Goal: Task Accomplishment & Management: Manage account settings

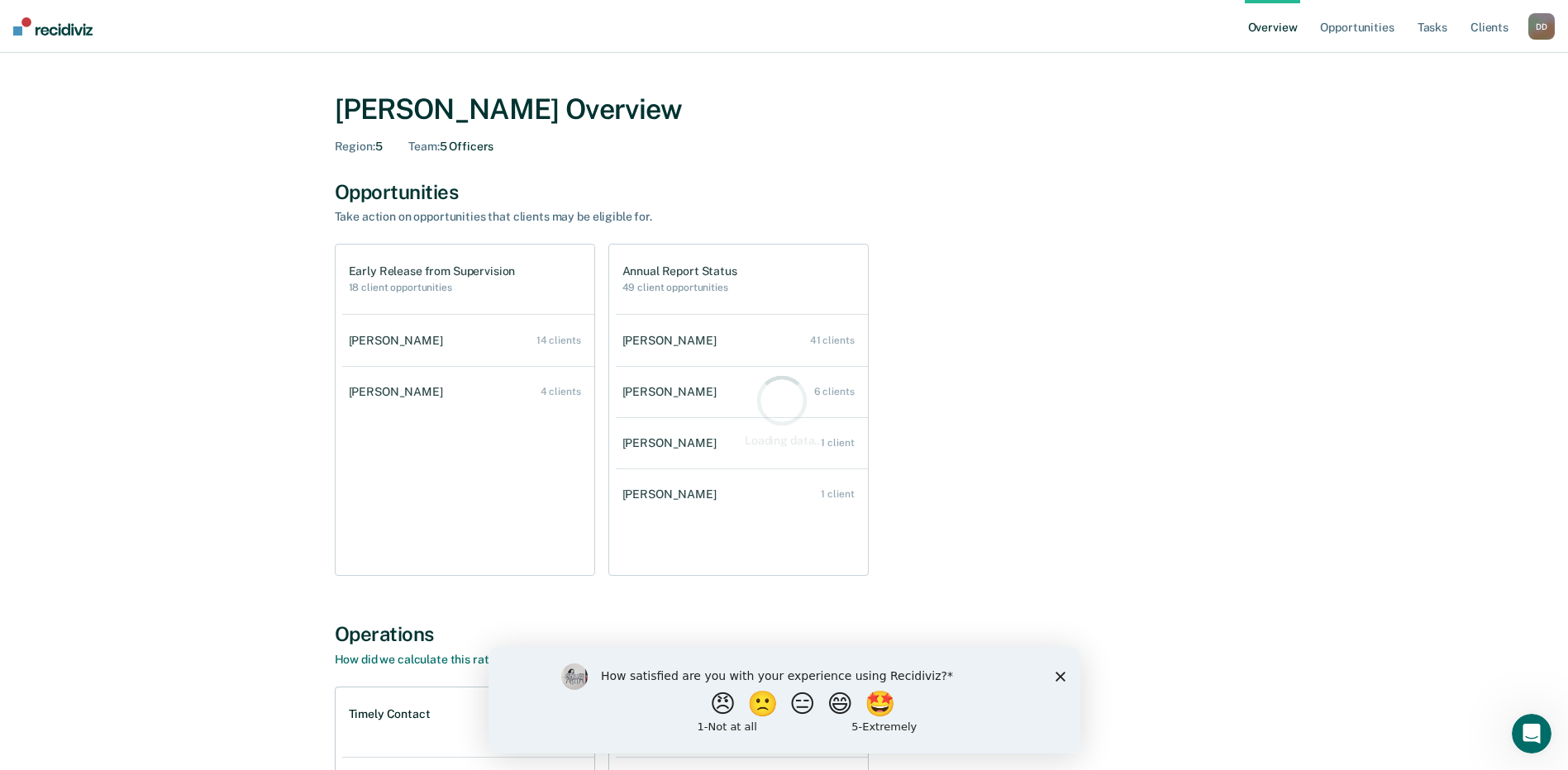
click at [1058, 676] on polygon "Close survey" at bounding box center [1060, 676] width 10 height 10
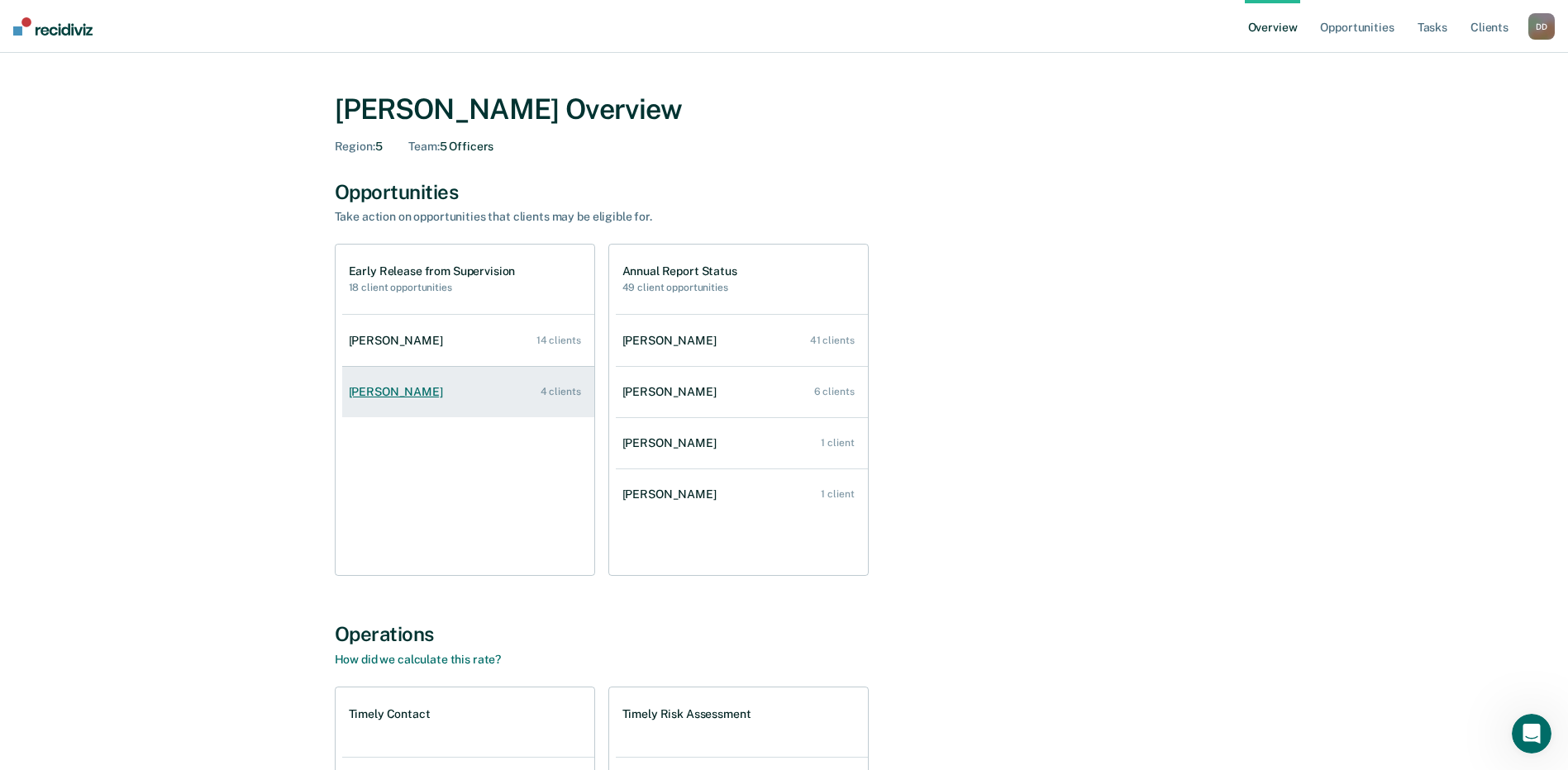
click at [376, 385] on link "[PERSON_NAME] 4 clients" at bounding box center [468, 392] width 252 height 48
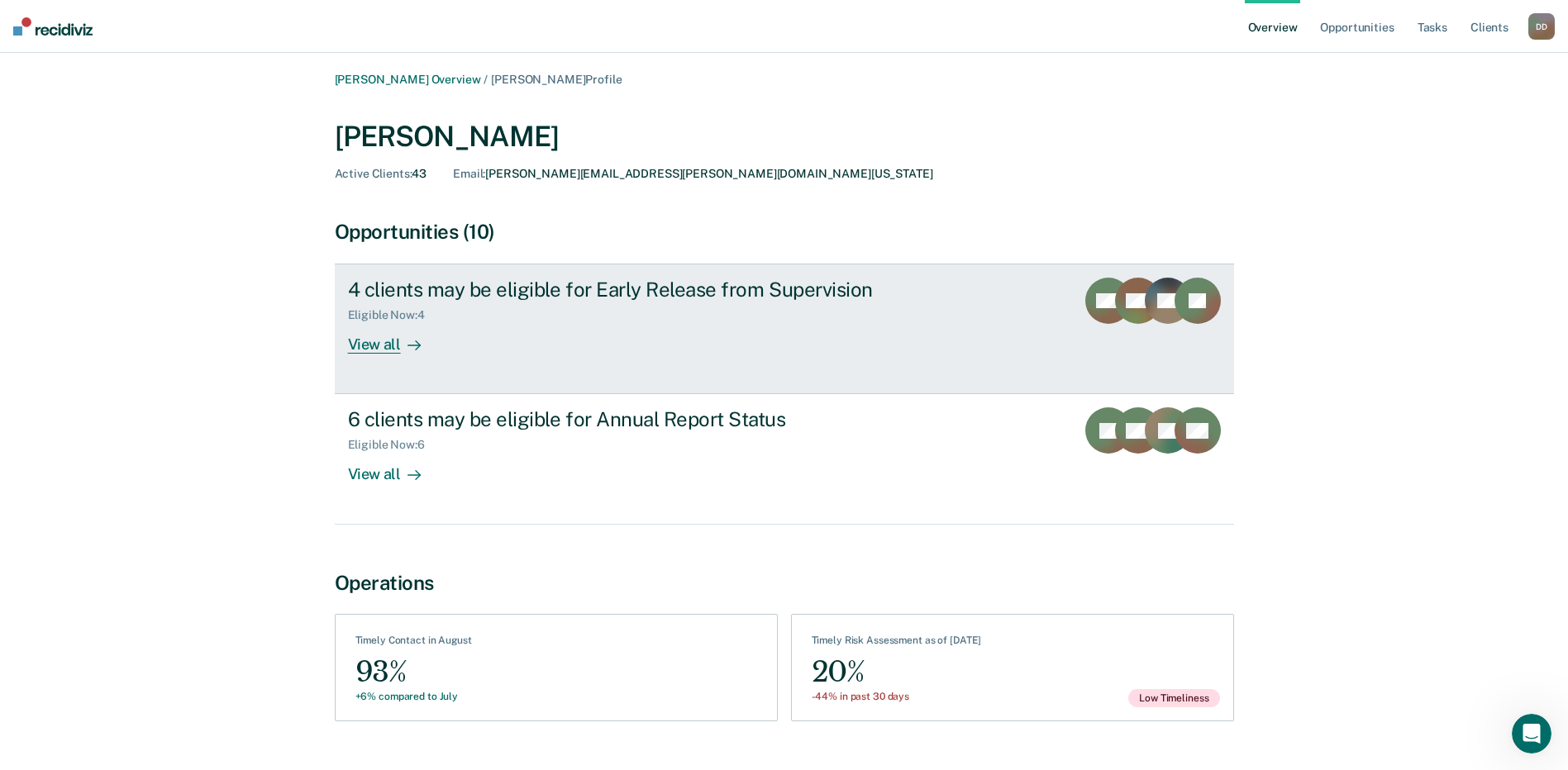
click at [387, 345] on div "View all" at bounding box center [394, 339] width 92 height 32
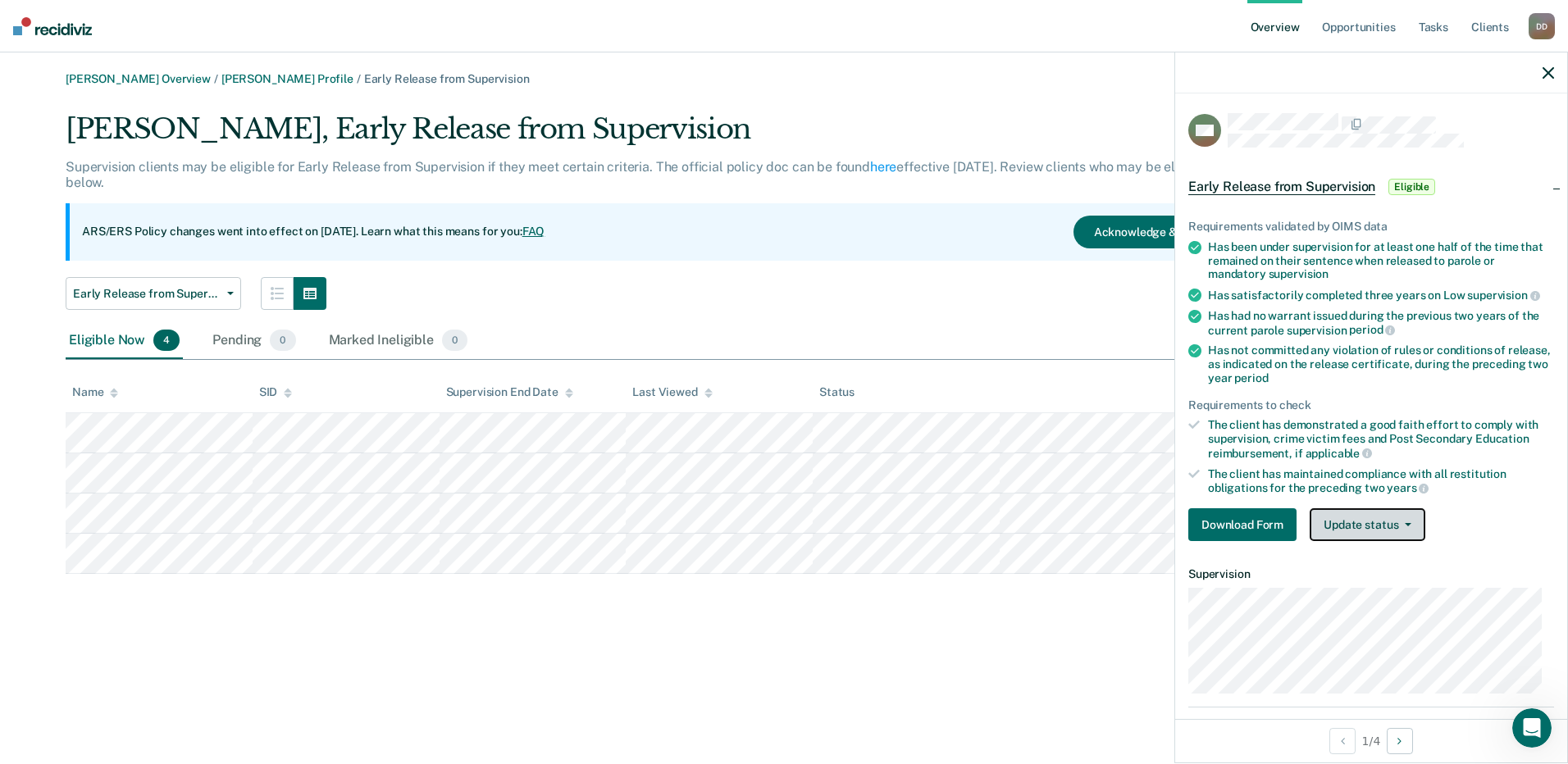
click at [1355, 530] on button "Update status" at bounding box center [1368, 525] width 116 height 33
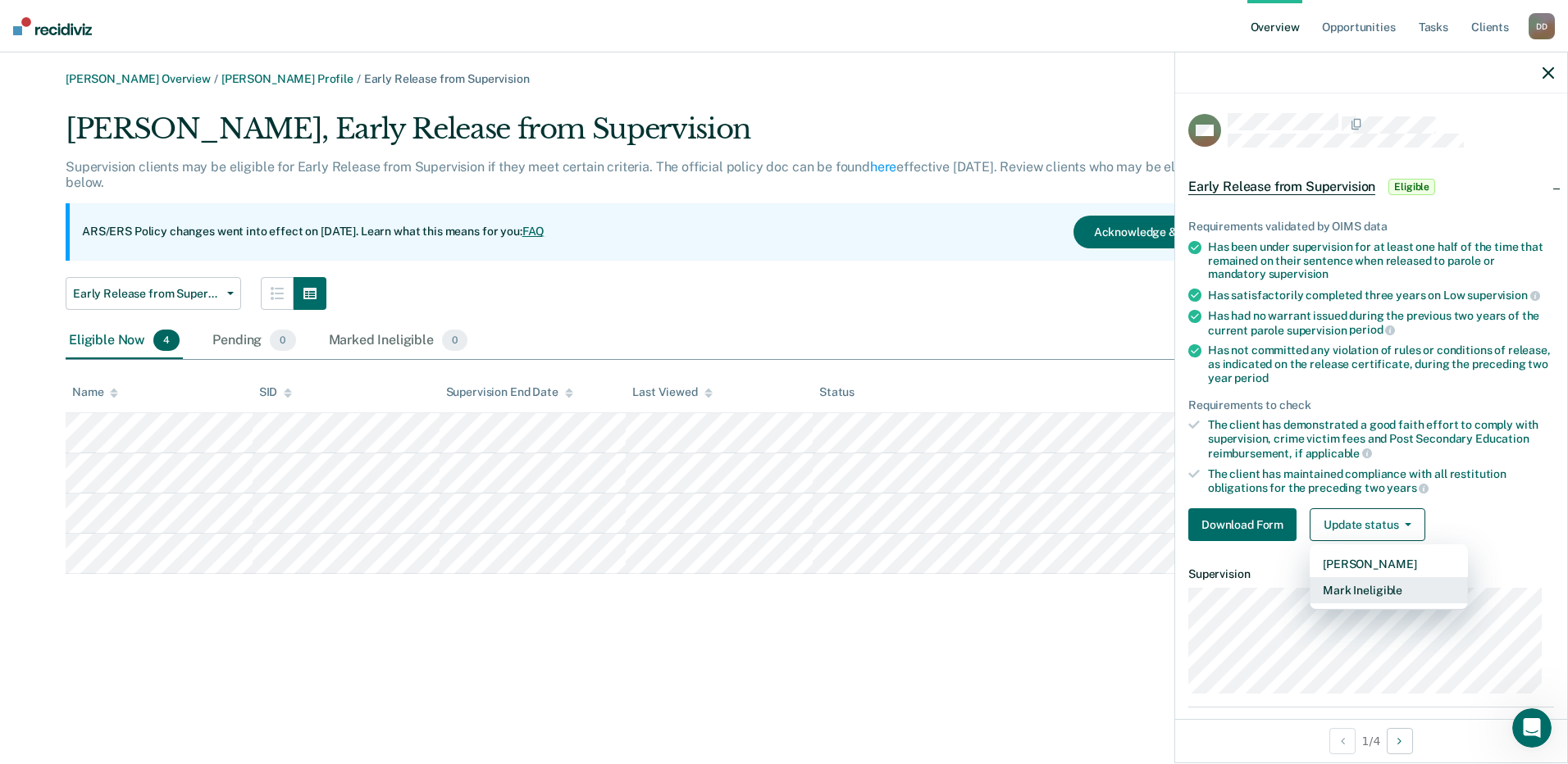
click at [1353, 584] on button "Mark Ineligible" at bounding box center [1389, 591] width 158 height 27
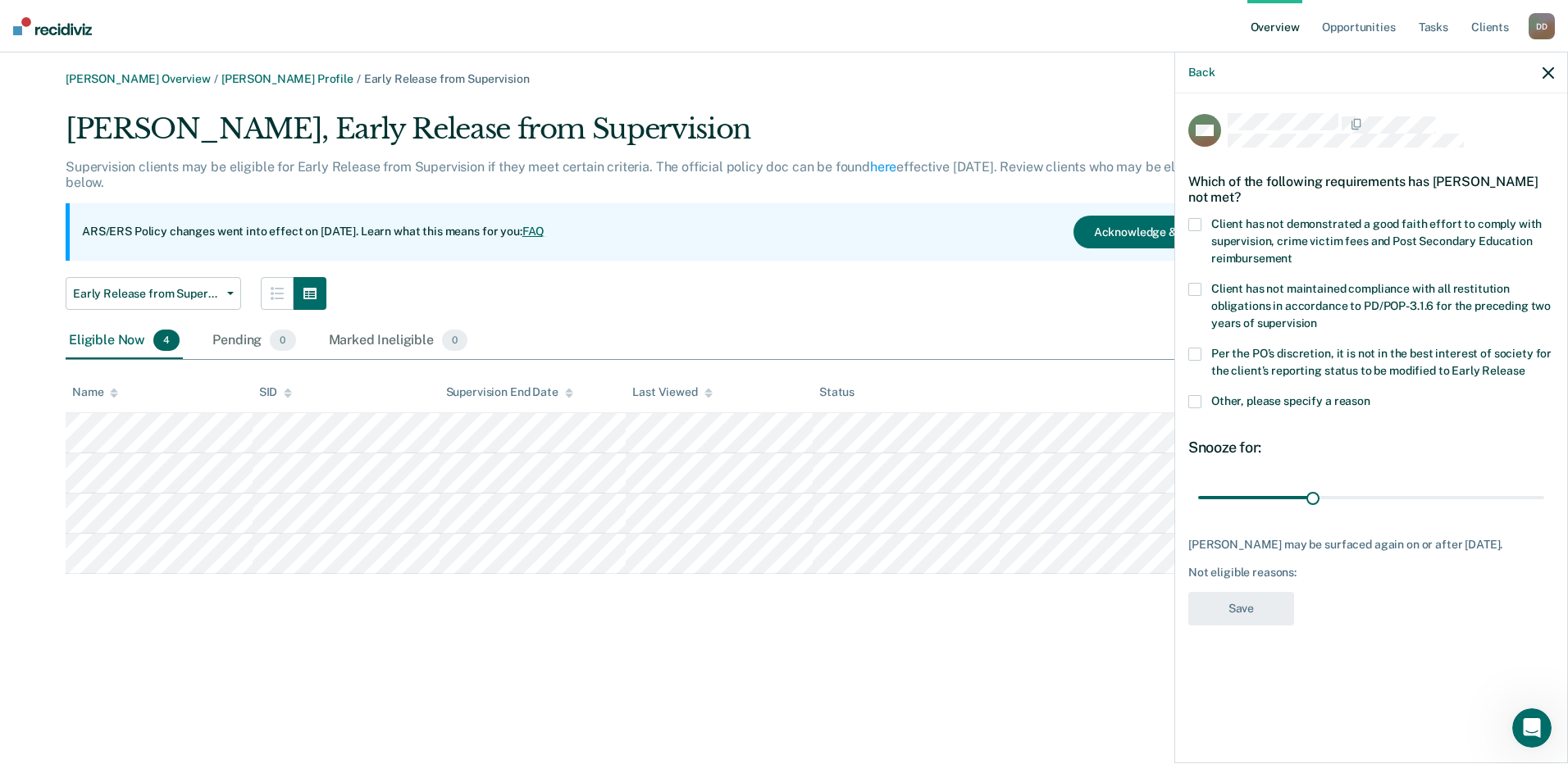
click at [1199, 396] on span at bounding box center [1194, 401] width 13 height 13
click at [1371, 395] on input "Other, please specify a reason" at bounding box center [1371, 395] width 0 height 0
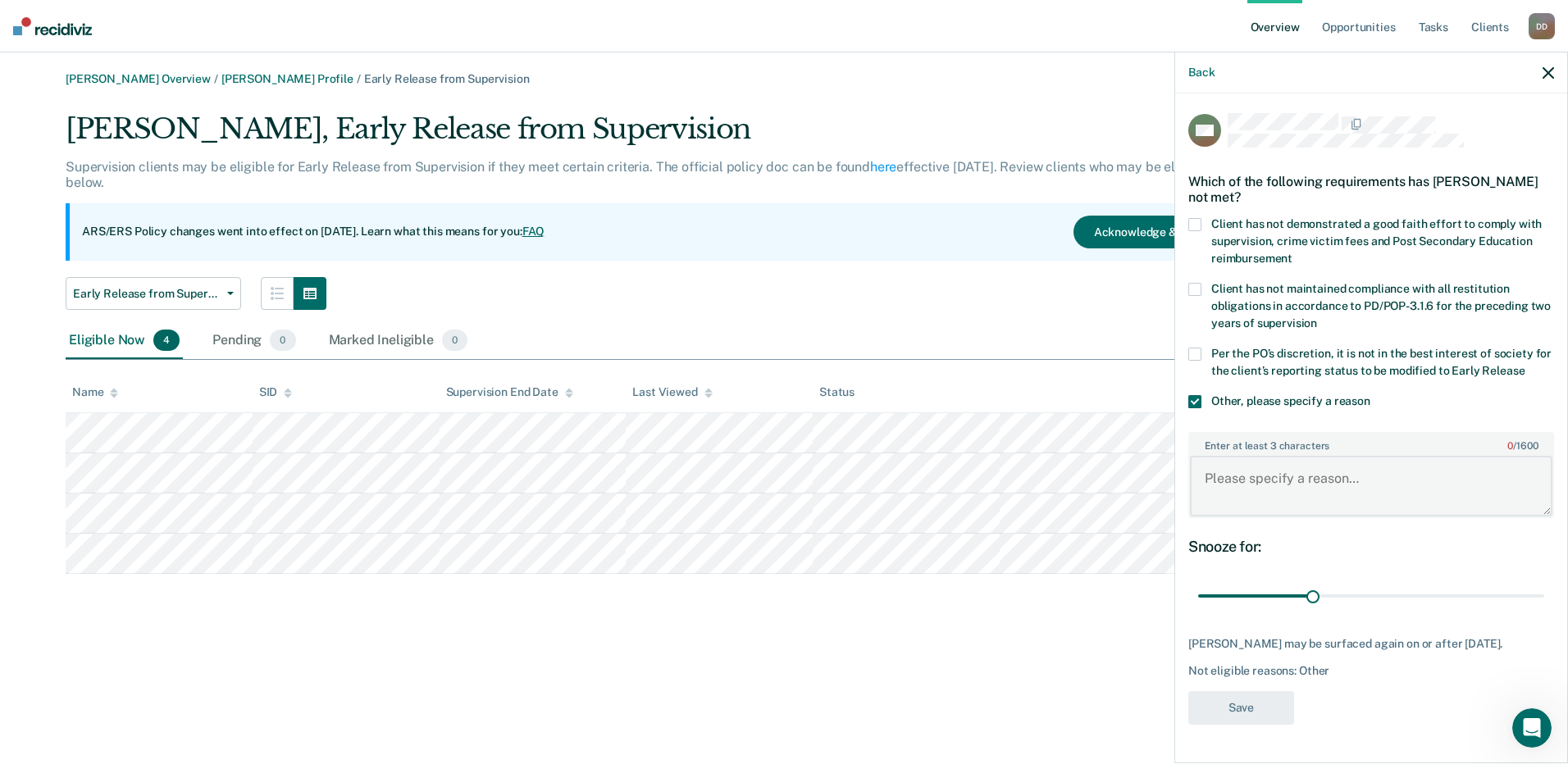
click at [1237, 477] on textarea "Enter at least 3 characters 0 / 1600" at bounding box center [1371, 487] width 363 height 60
type textarea "Registered Sex Offender"
drag, startPoint x: 1311, startPoint y: 595, endPoint x: 1174, endPoint y: 591, distance: 137.1
click at [1198, 591] on input "range" at bounding box center [1371, 597] width 346 height 28
drag, startPoint x: 1202, startPoint y: 598, endPoint x: 1567, endPoint y: 604, distance: 365.0
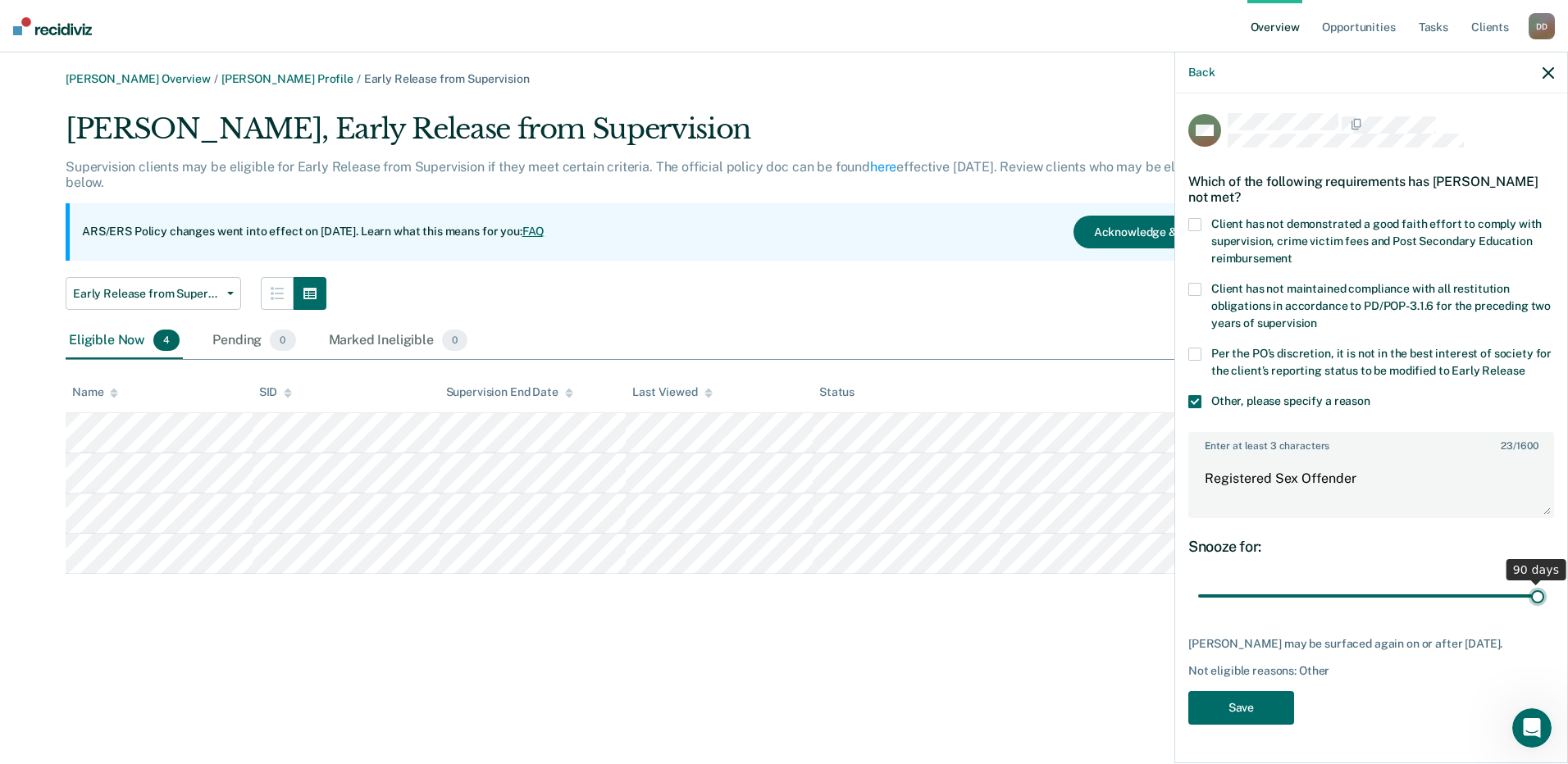
type input "90"
click at [1544, 604] on input "range" at bounding box center [1371, 597] width 346 height 28
click at [1227, 710] on button "Save" at bounding box center [1241, 708] width 106 height 34
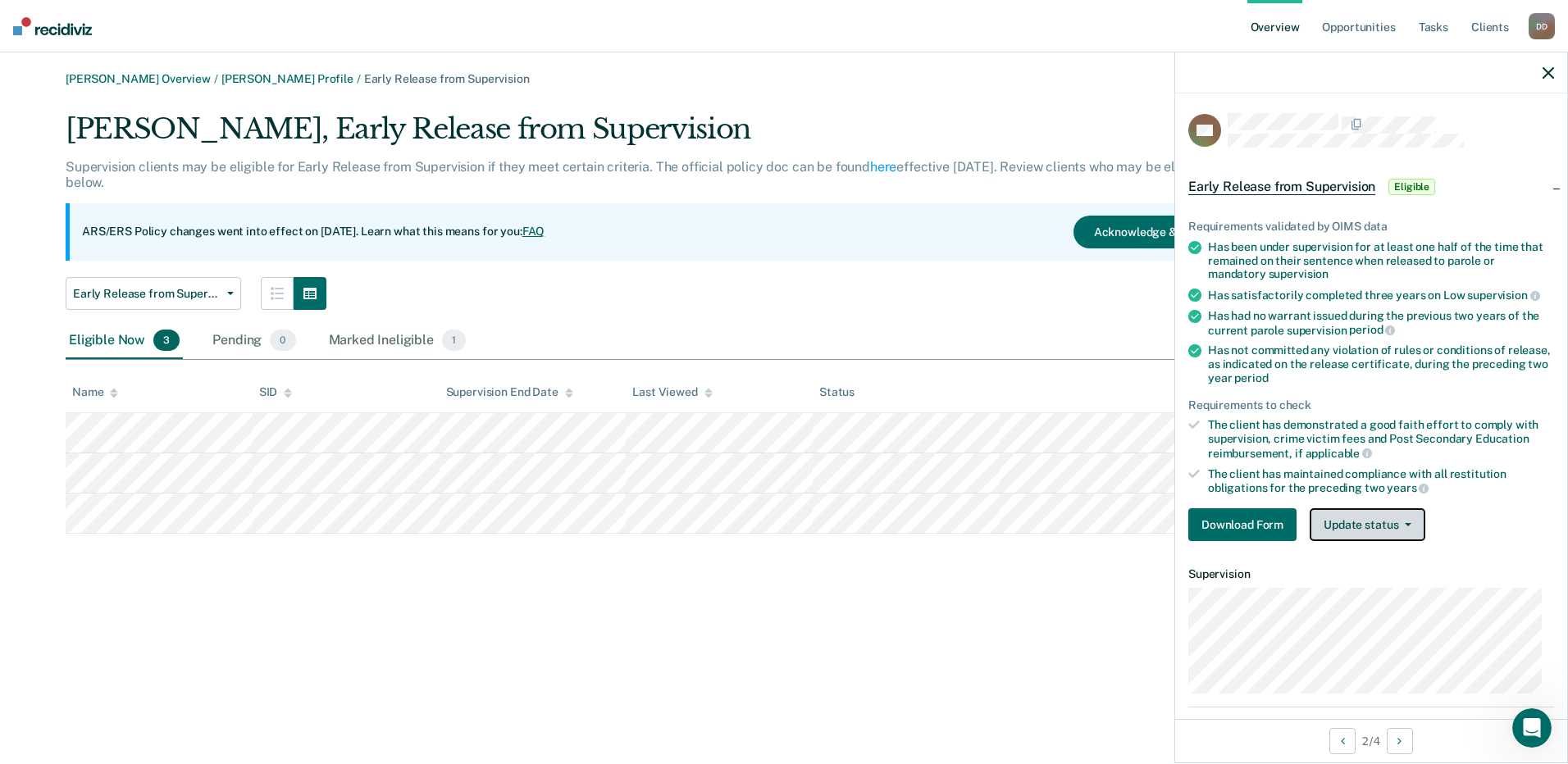
click at [1346, 521] on button "Update status" at bounding box center [1368, 525] width 116 height 33
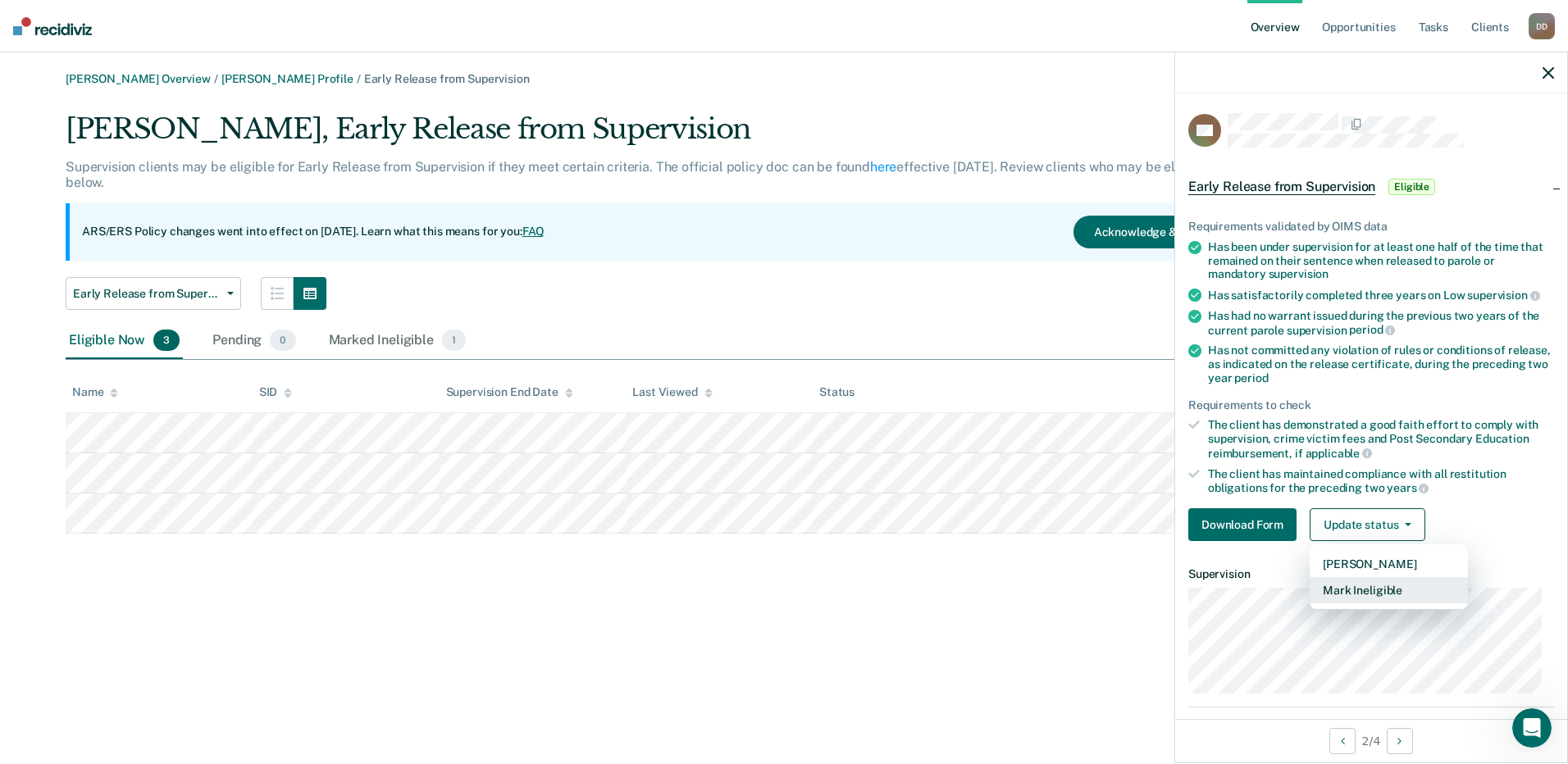
click at [1343, 589] on button "Mark Ineligible" at bounding box center [1389, 591] width 158 height 27
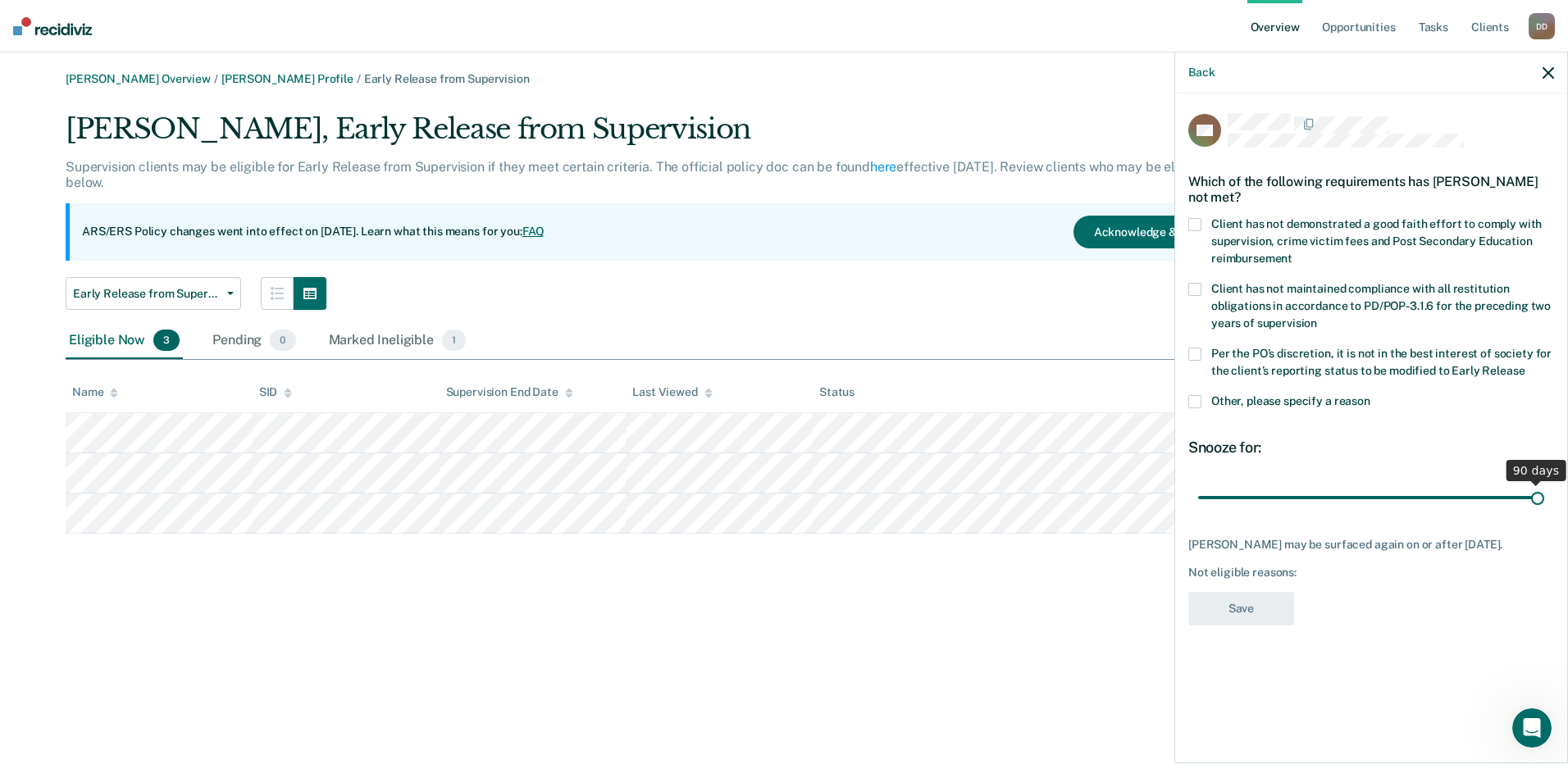
drag, startPoint x: 1314, startPoint y: 482, endPoint x: 1571, endPoint y: 487, distance: 257.0
type input "90"
click at [1544, 487] on input "range" at bounding box center [1371, 497] width 346 height 28
click at [1194, 395] on span at bounding box center [1194, 401] width 13 height 13
click at [1371, 395] on input "Other, please specify a reason" at bounding box center [1371, 395] width 0 height 0
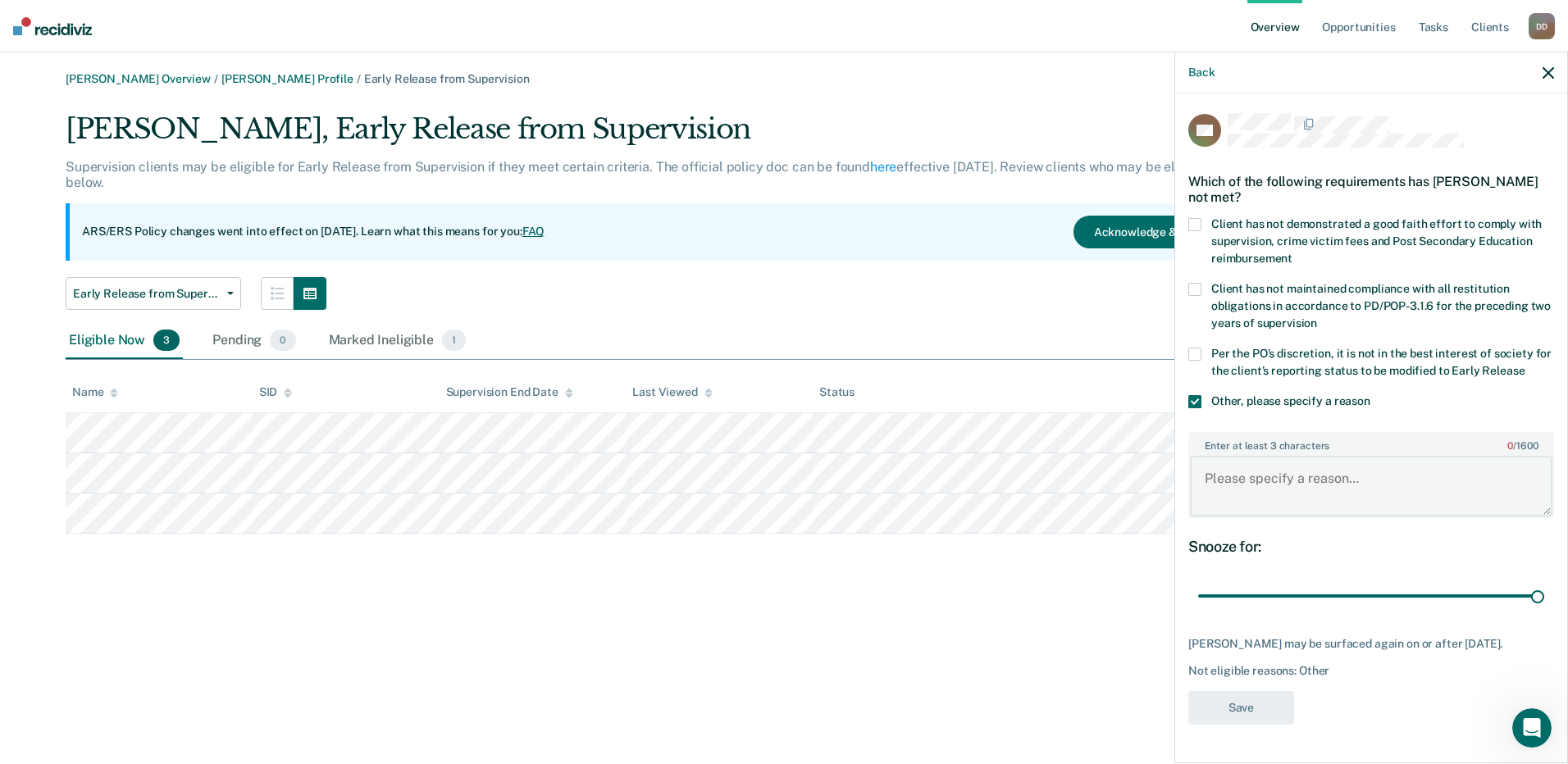
click at [1233, 479] on textarea "Enter at least 3 characters 0 / 1600" at bounding box center [1371, 487] width 363 height 60
type textarea "Registered Sex Offender"
click at [1232, 691] on button "Save" at bounding box center [1241, 708] width 106 height 34
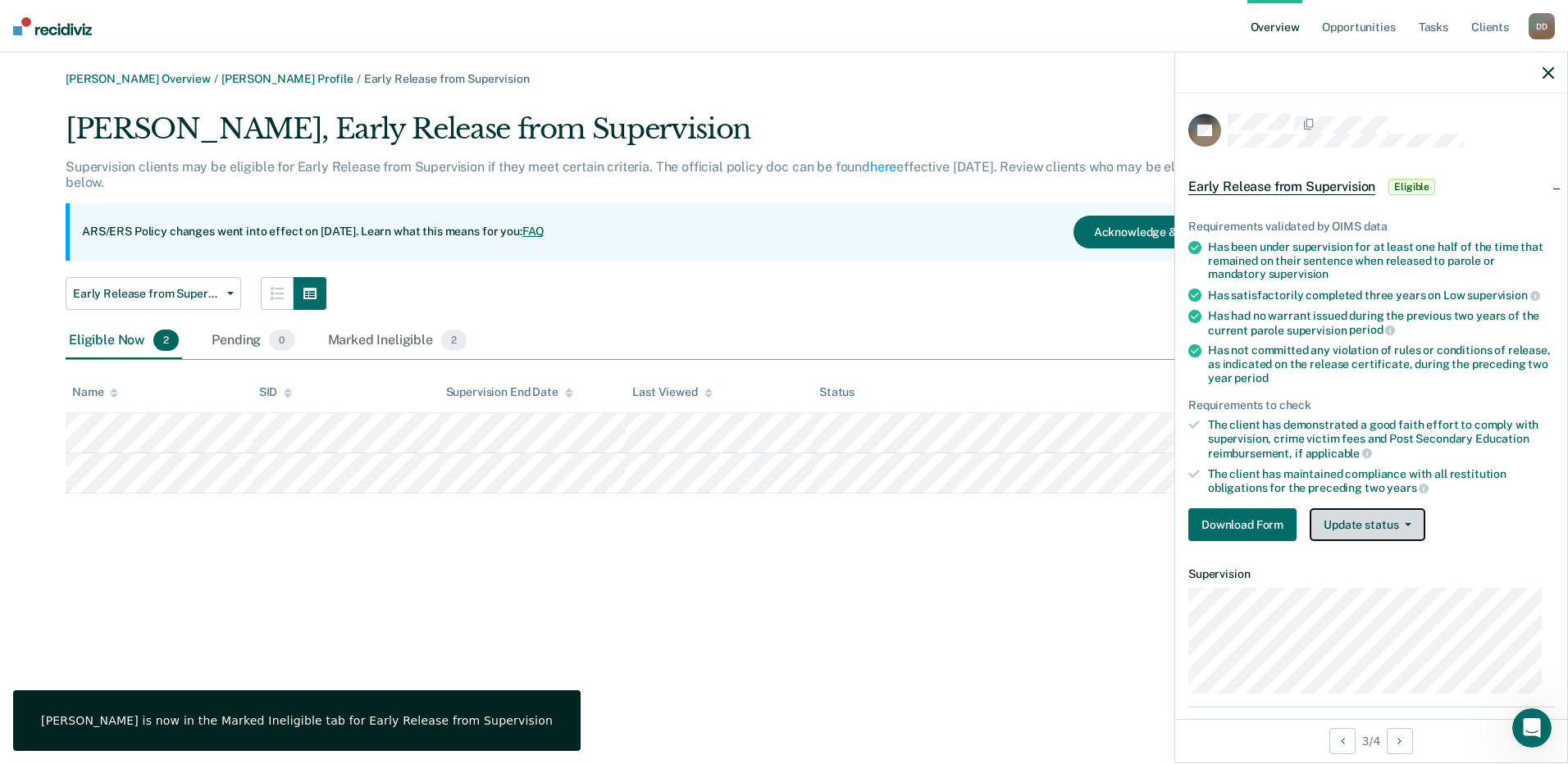
click at [1342, 513] on button "Update status" at bounding box center [1368, 525] width 116 height 33
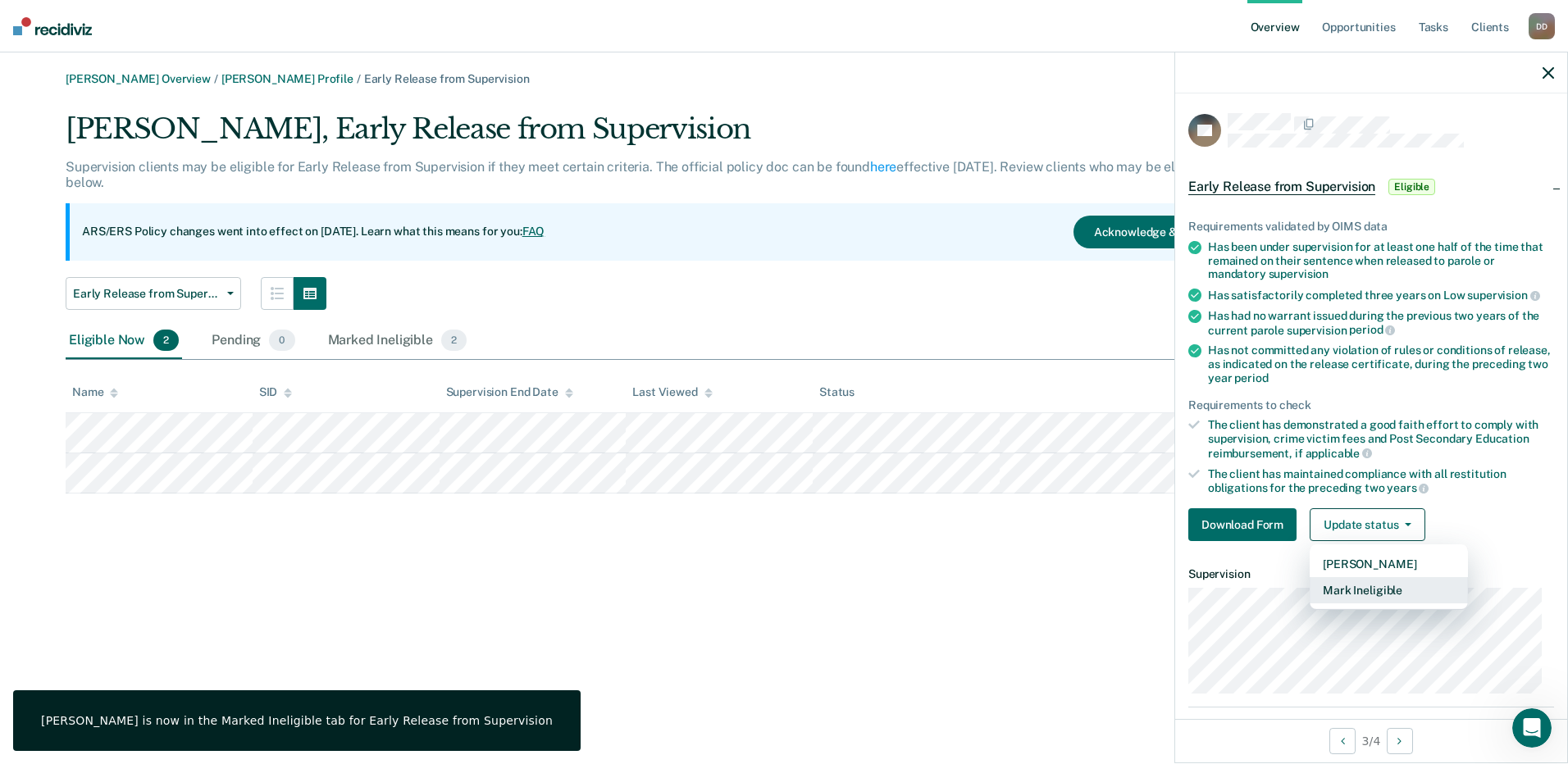
click at [1347, 591] on button "Mark Ineligible" at bounding box center [1389, 591] width 158 height 27
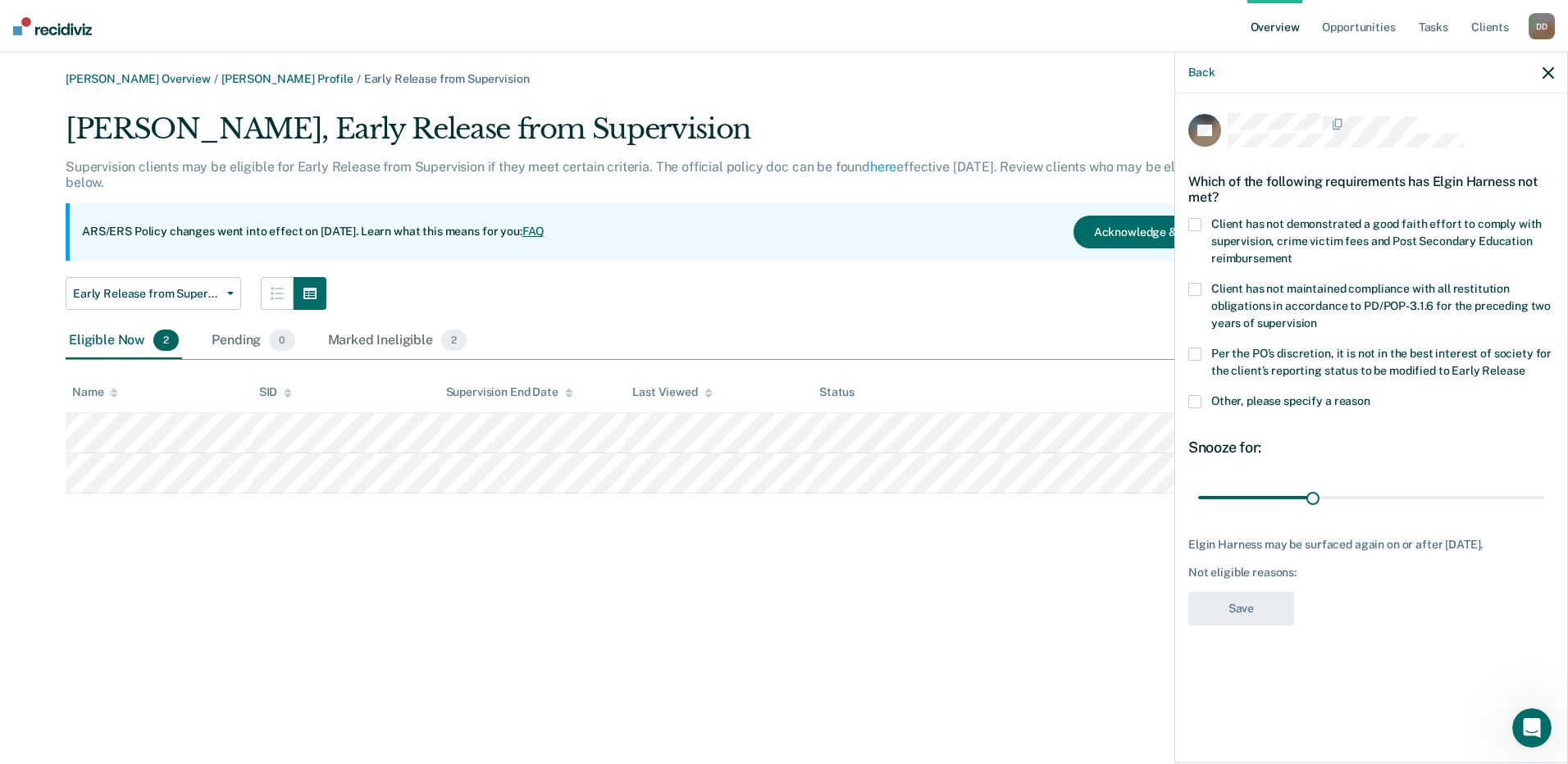
click at [1188, 395] on span at bounding box center [1194, 401] width 13 height 13
click at [1371, 395] on input "Other, please specify a reason" at bounding box center [1371, 395] width 0 height 0
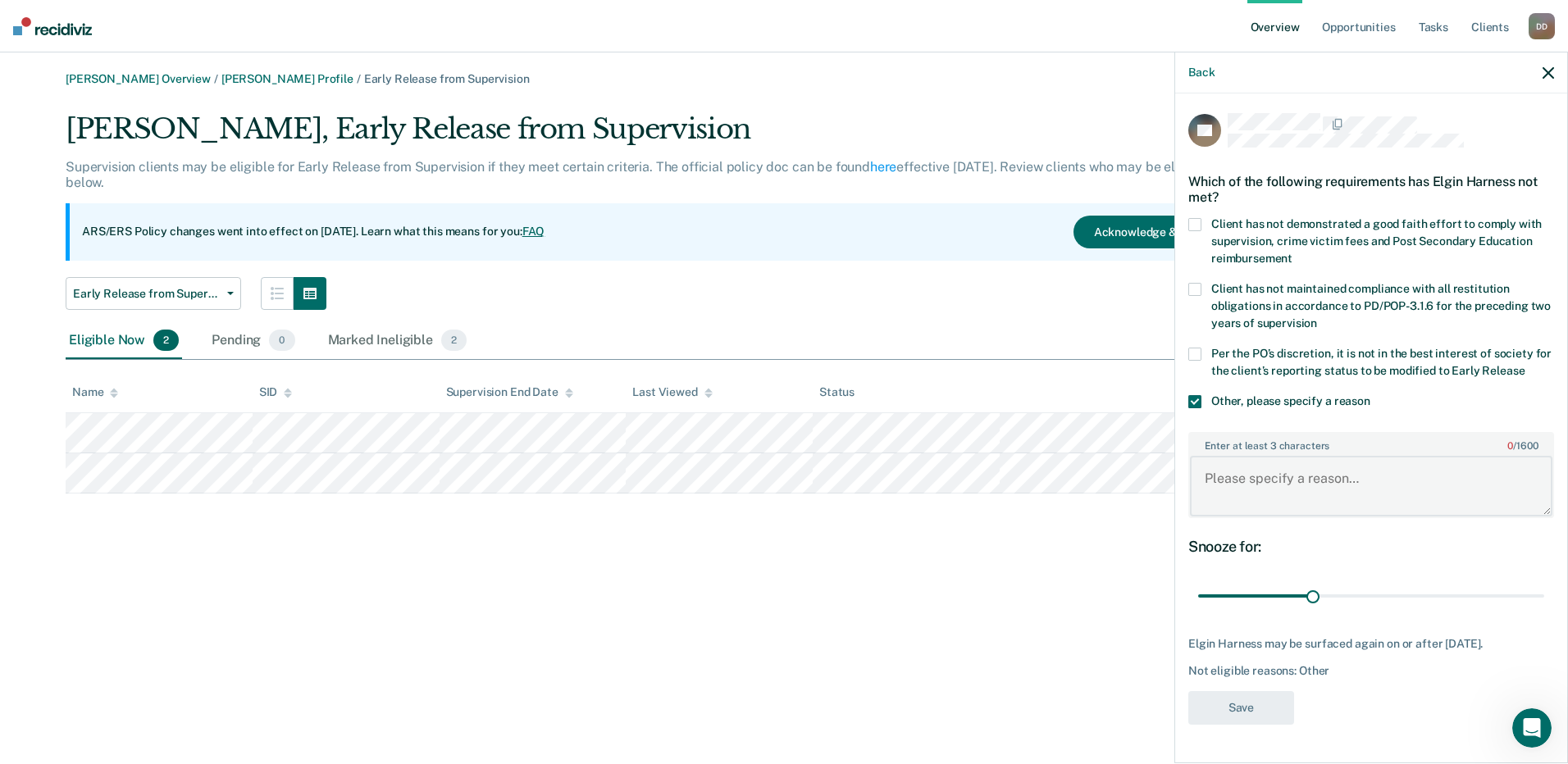
click at [1238, 491] on textarea "Enter at least 3 characters 0 / 1600" at bounding box center [1371, 487] width 363 height 60
type textarea "Registered Sex Offender"
drag, startPoint x: 1313, startPoint y: 595, endPoint x: 1553, endPoint y: 596, distance: 240.0
type input "90"
click at [1544, 596] on input "range" at bounding box center [1371, 597] width 346 height 28
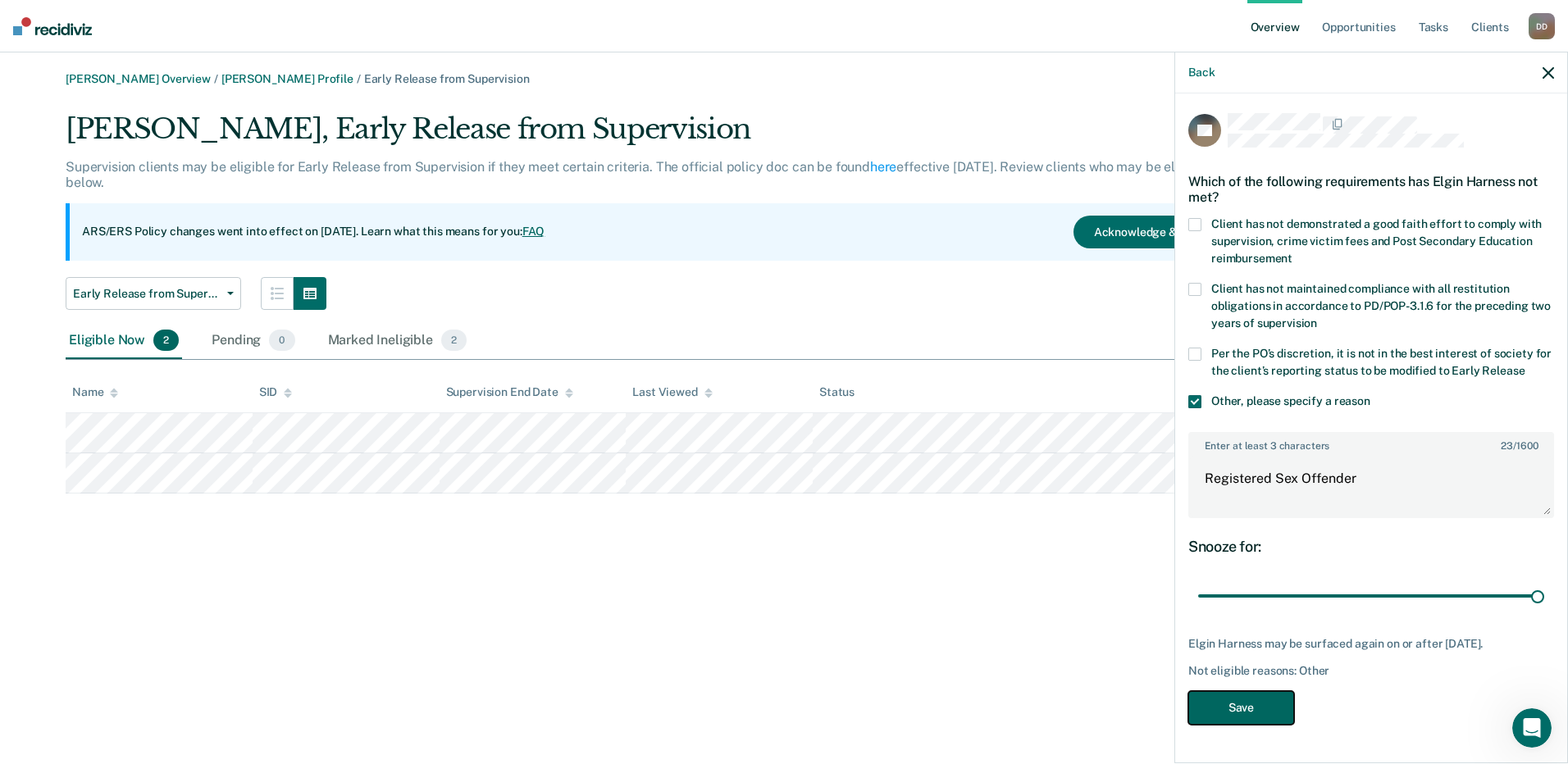
click at [1246, 706] on button "Save" at bounding box center [1241, 708] width 106 height 34
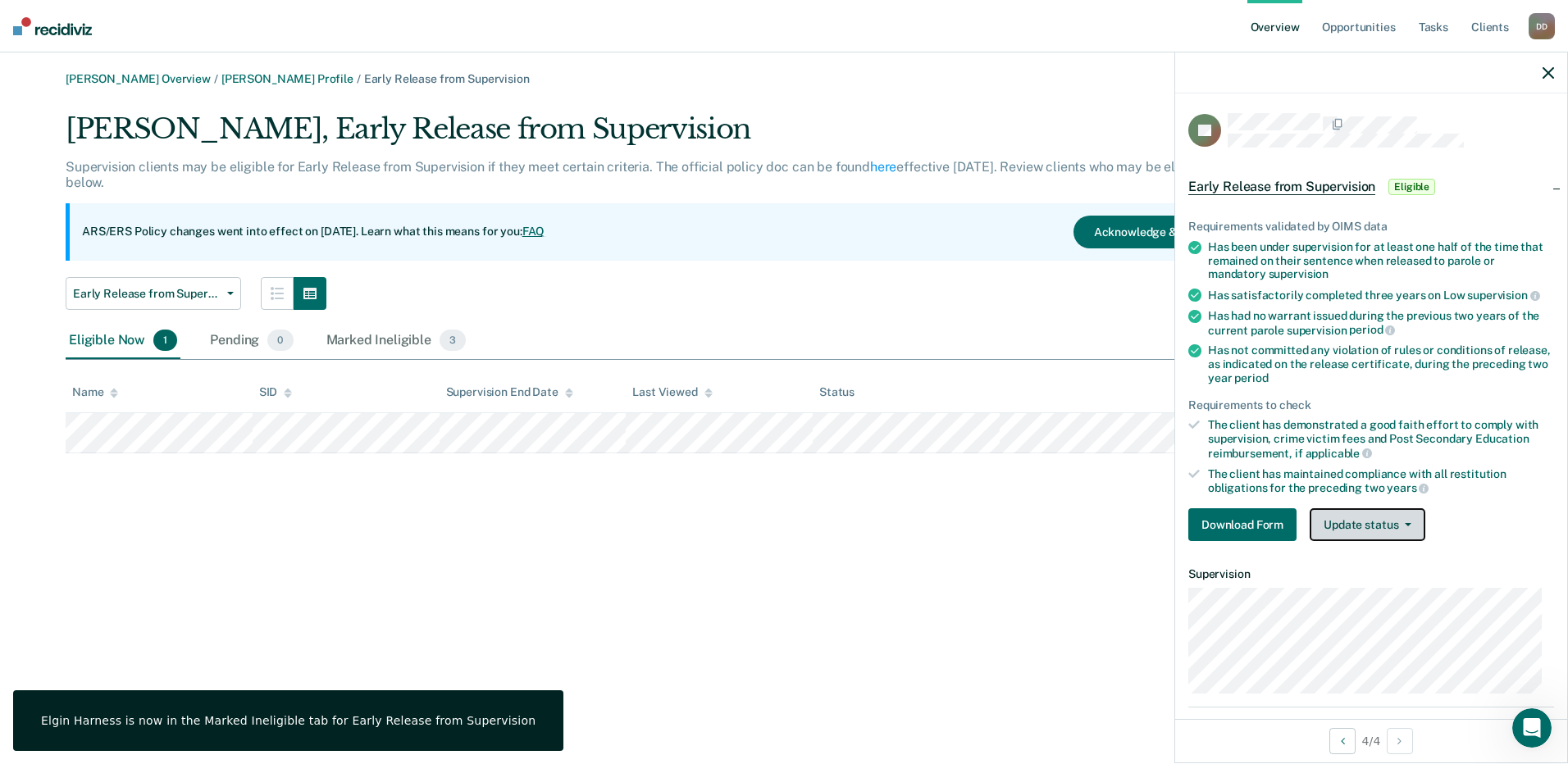
click at [1353, 523] on button "Update status" at bounding box center [1368, 525] width 116 height 33
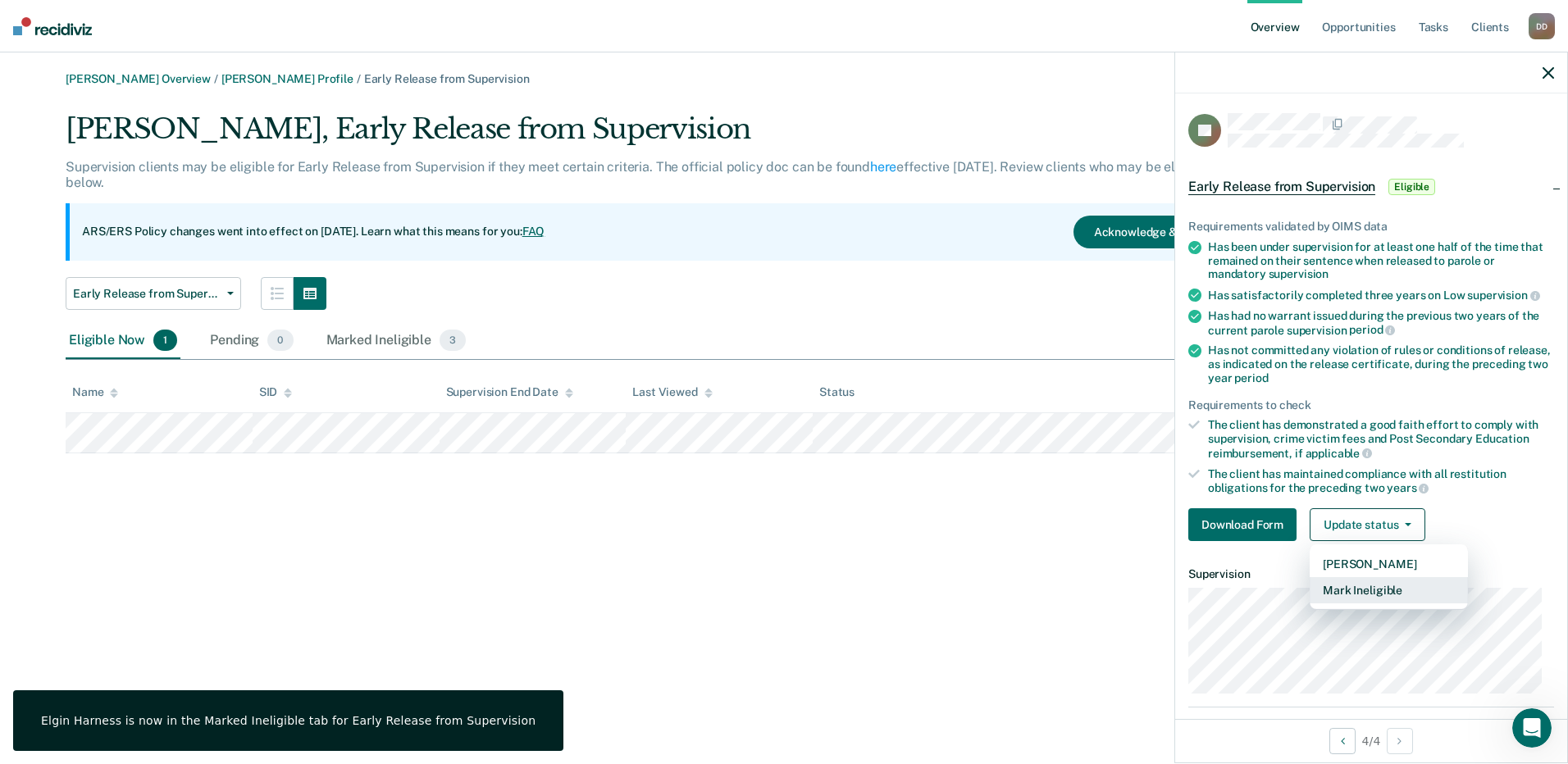
click at [1363, 584] on button "Mark Ineligible" at bounding box center [1389, 591] width 158 height 27
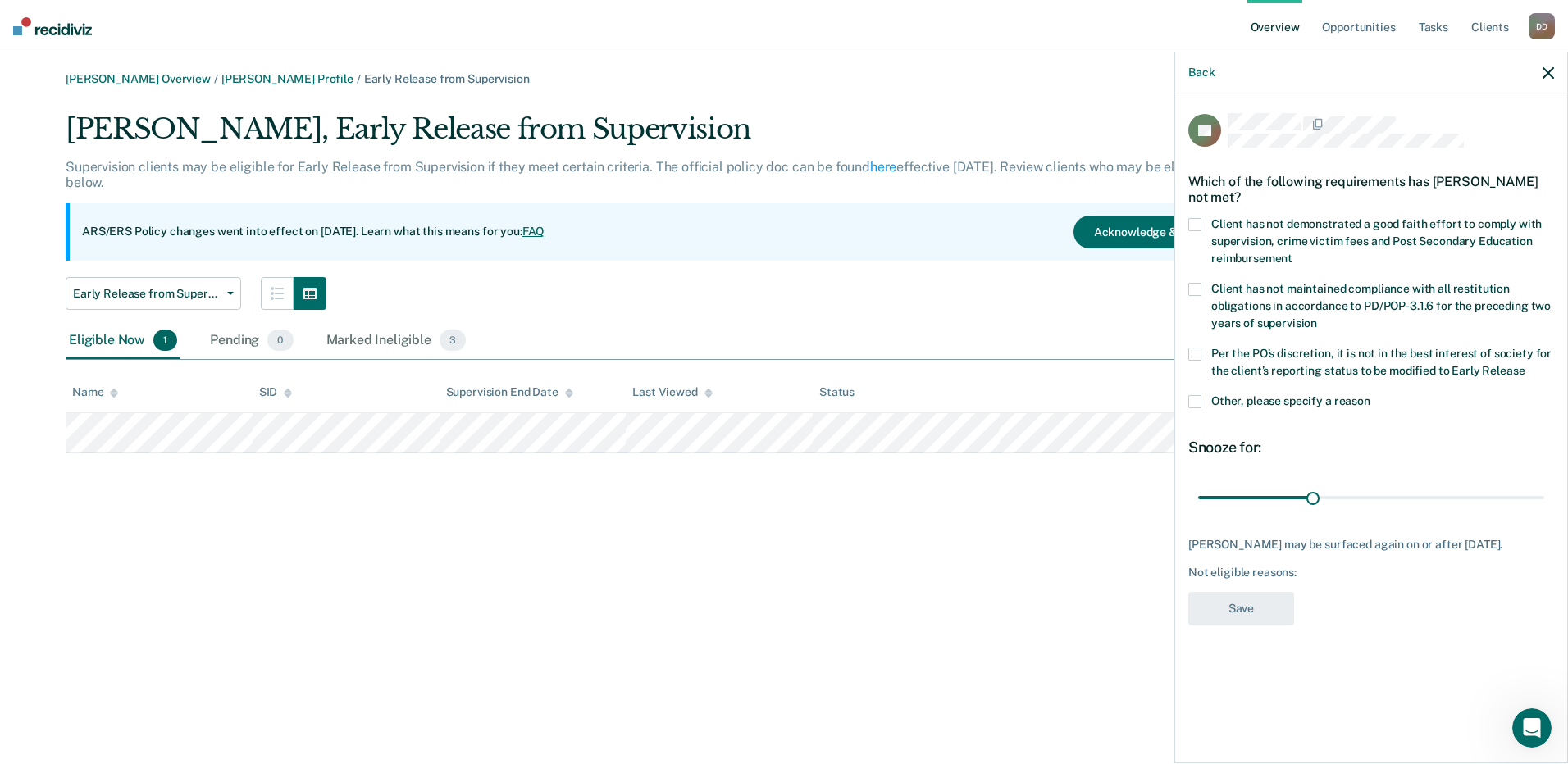
click at [1200, 402] on span at bounding box center [1194, 401] width 13 height 13
click at [1371, 395] on input "Other, please specify a reason" at bounding box center [1371, 395] width 0 height 0
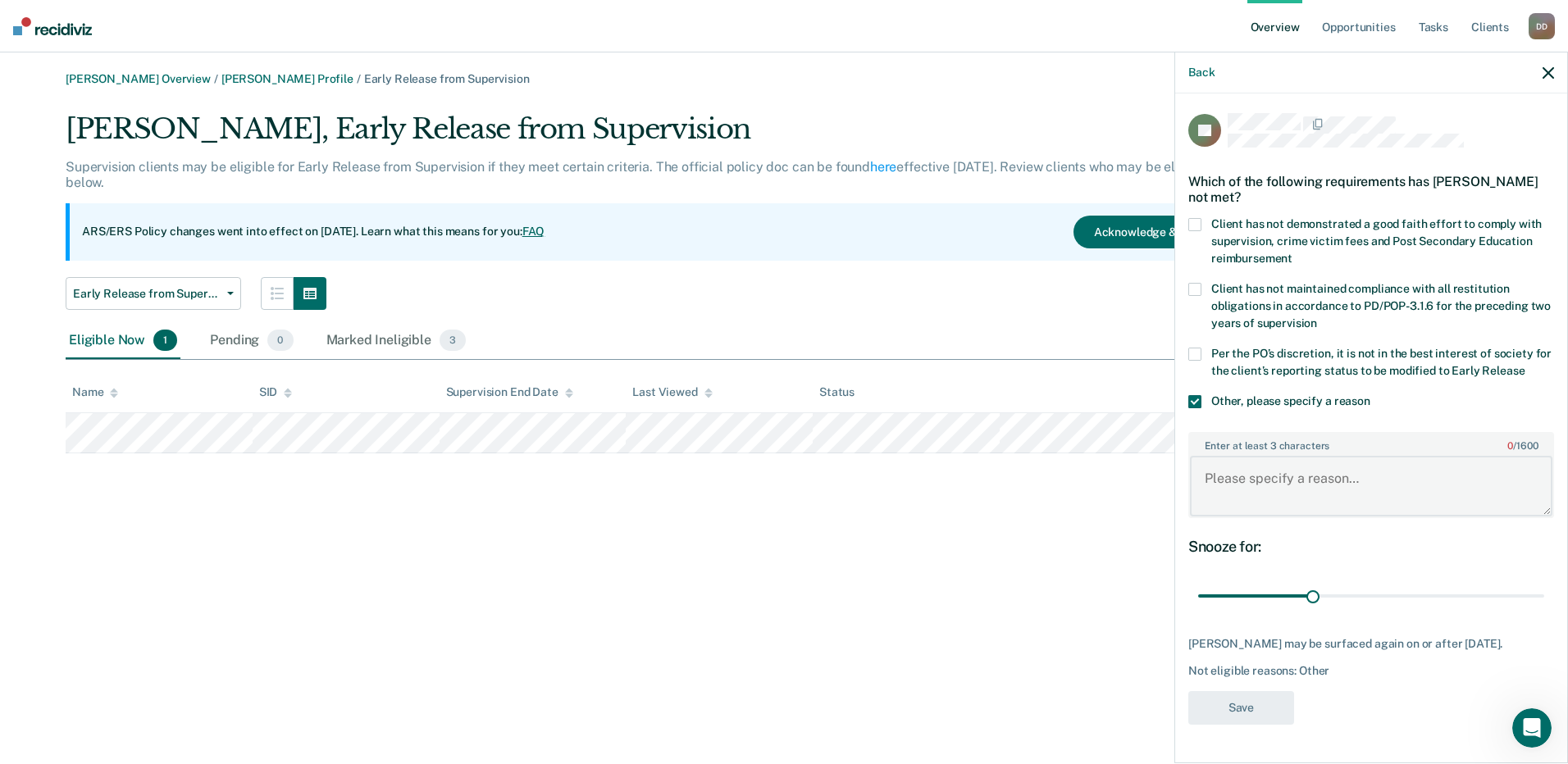
click at [1243, 472] on textarea "Enter at least 3 characters 0 / 1600" at bounding box center [1371, 487] width 363 height 60
type textarea "Registered Sex Offender"
drag, startPoint x: 1318, startPoint y: 600, endPoint x: 1571, endPoint y: 626, distance: 254.3
type input "90"
click at [1544, 611] on input "range" at bounding box center [1371, 597] width 346 height 28
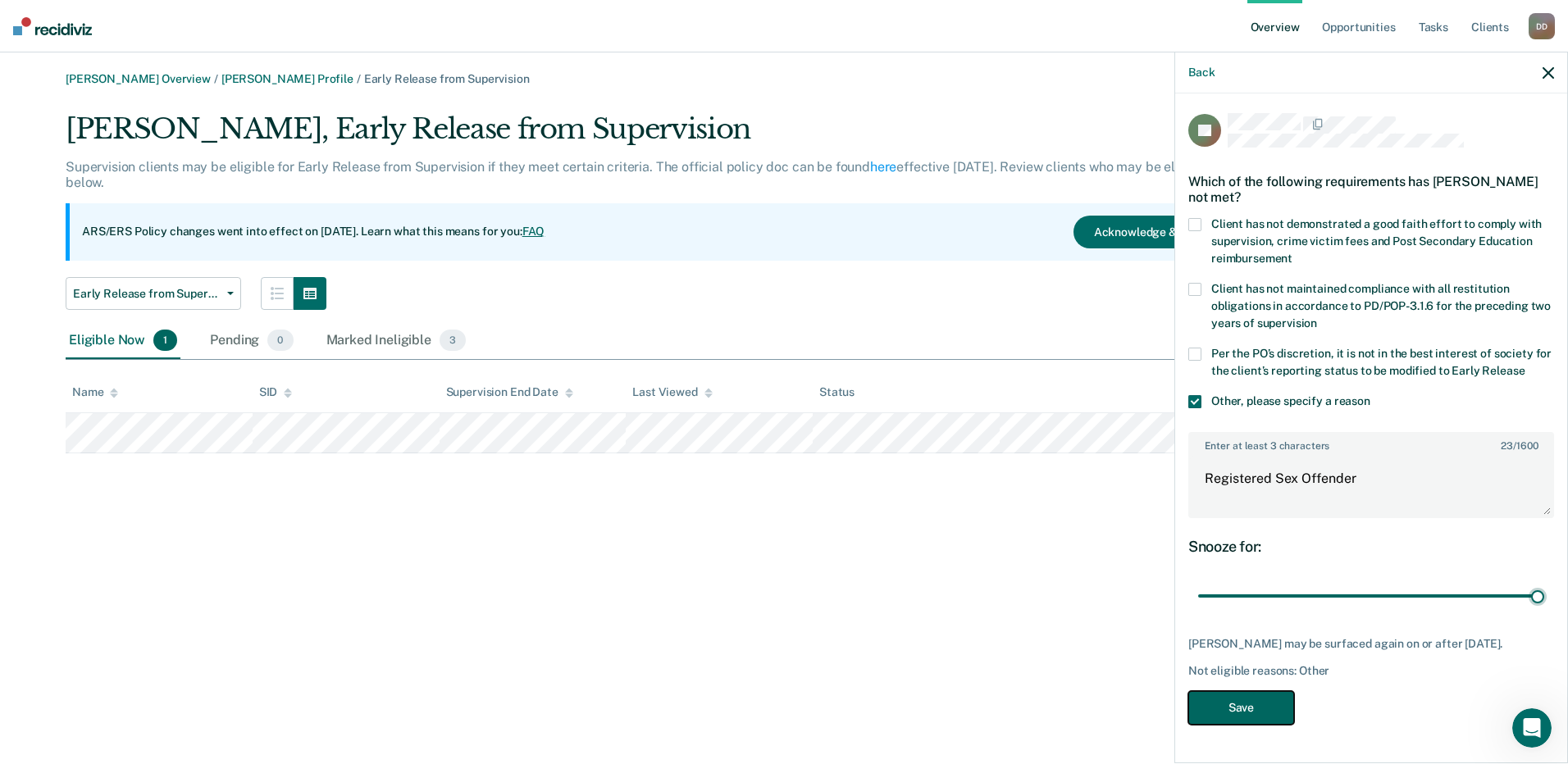
click at [1250, 709] on button "Save" at bounding box center [1241, 708] width 106 height 34
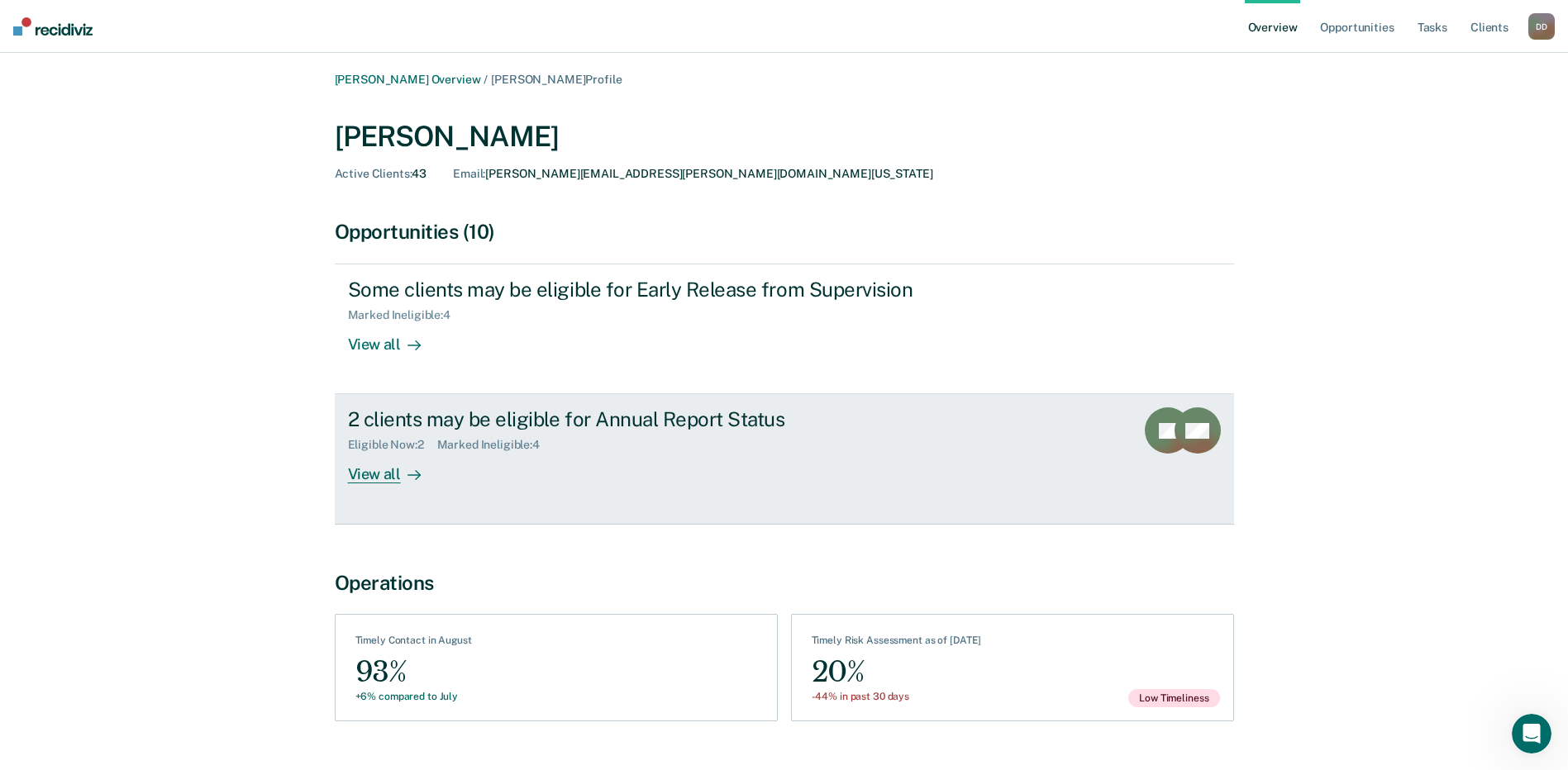
click at [403, 425] on div "2 clients may be eligible for Annual Report Status" at bounding box center [637, 420] width 580 height 24
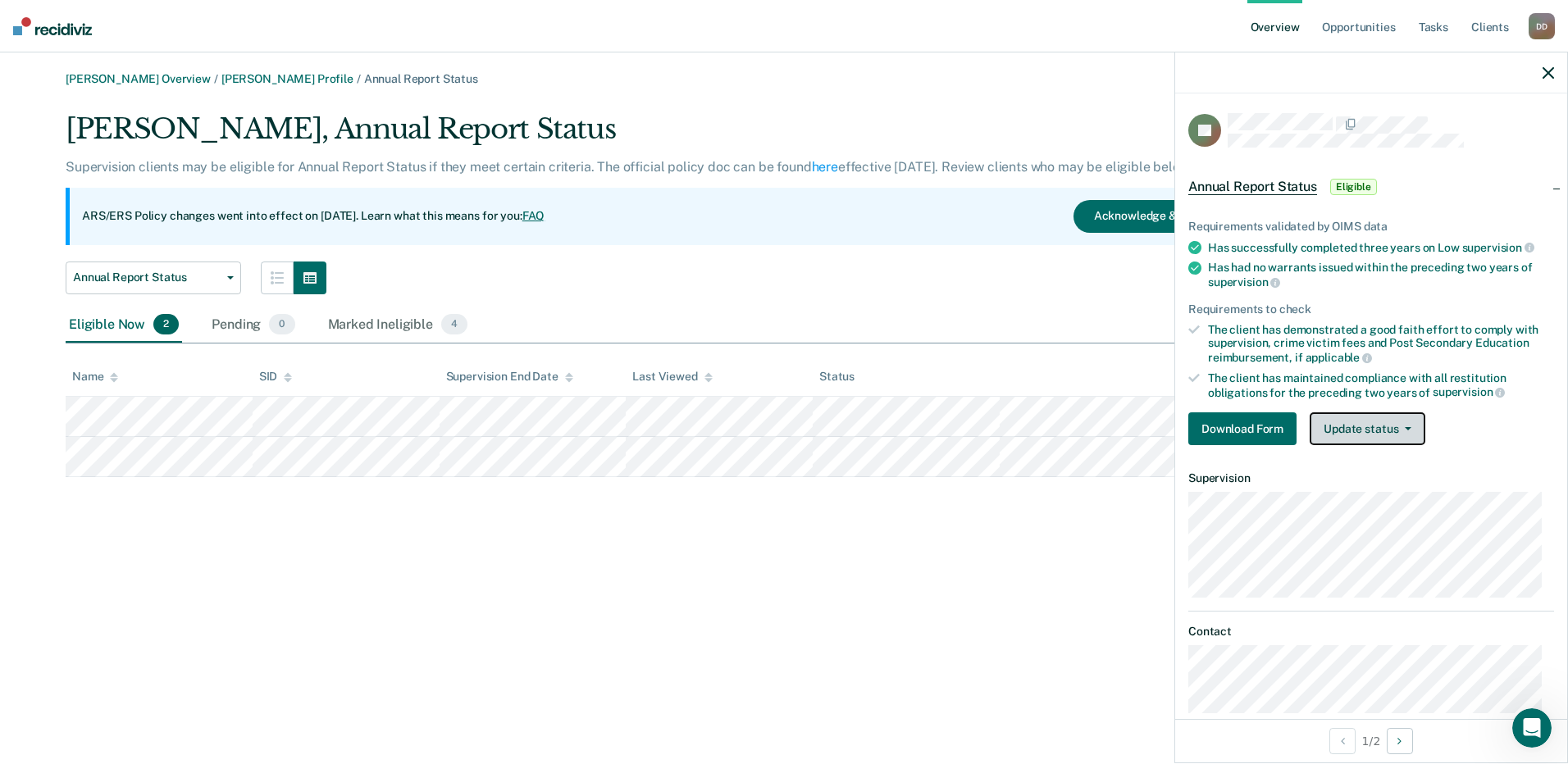
click at [1354, 416] on button "Update status" at bounding box center [1368, 429] width 116 height 33
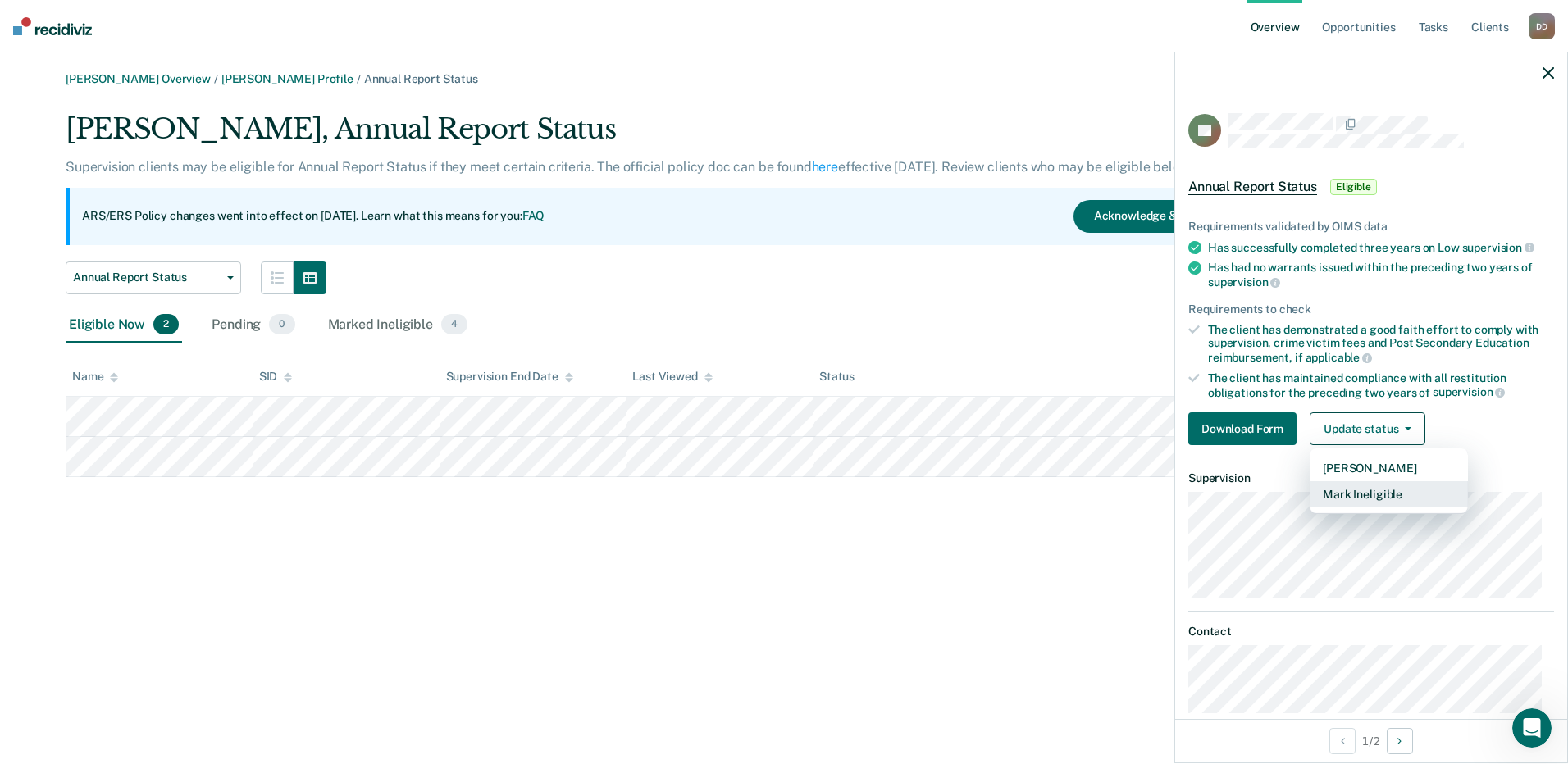
click at [1353, 493] on button "Mark Ineligible" at bounding box center [1389, 495] width 158 height 27
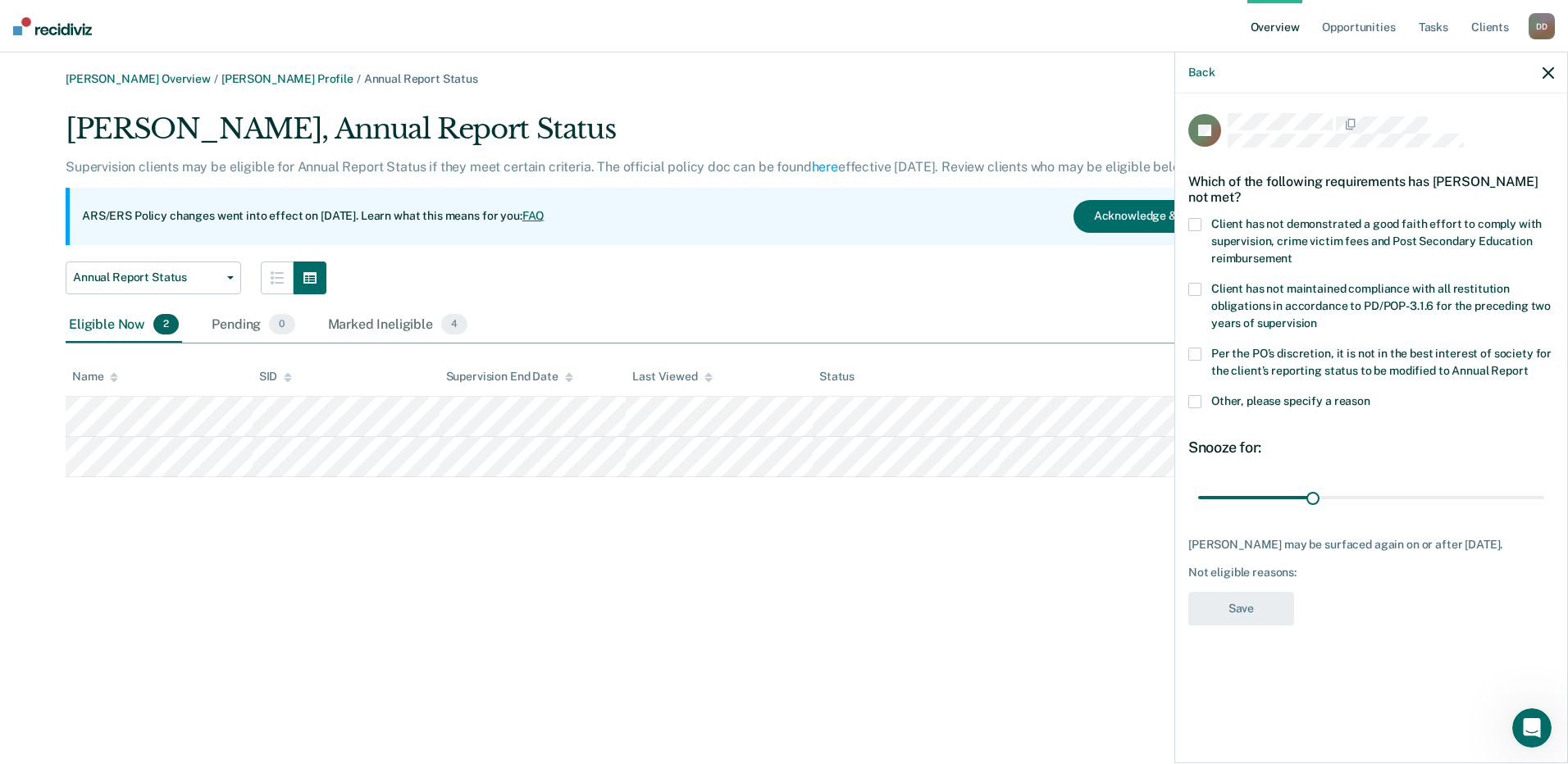
click at [1199, 398] on span at bounding box center [1194, 401] width 13 height 13
click at [1371, 395] on input "Other, please specify a reason" at bounding box center [1371, 395] width 0 height 0
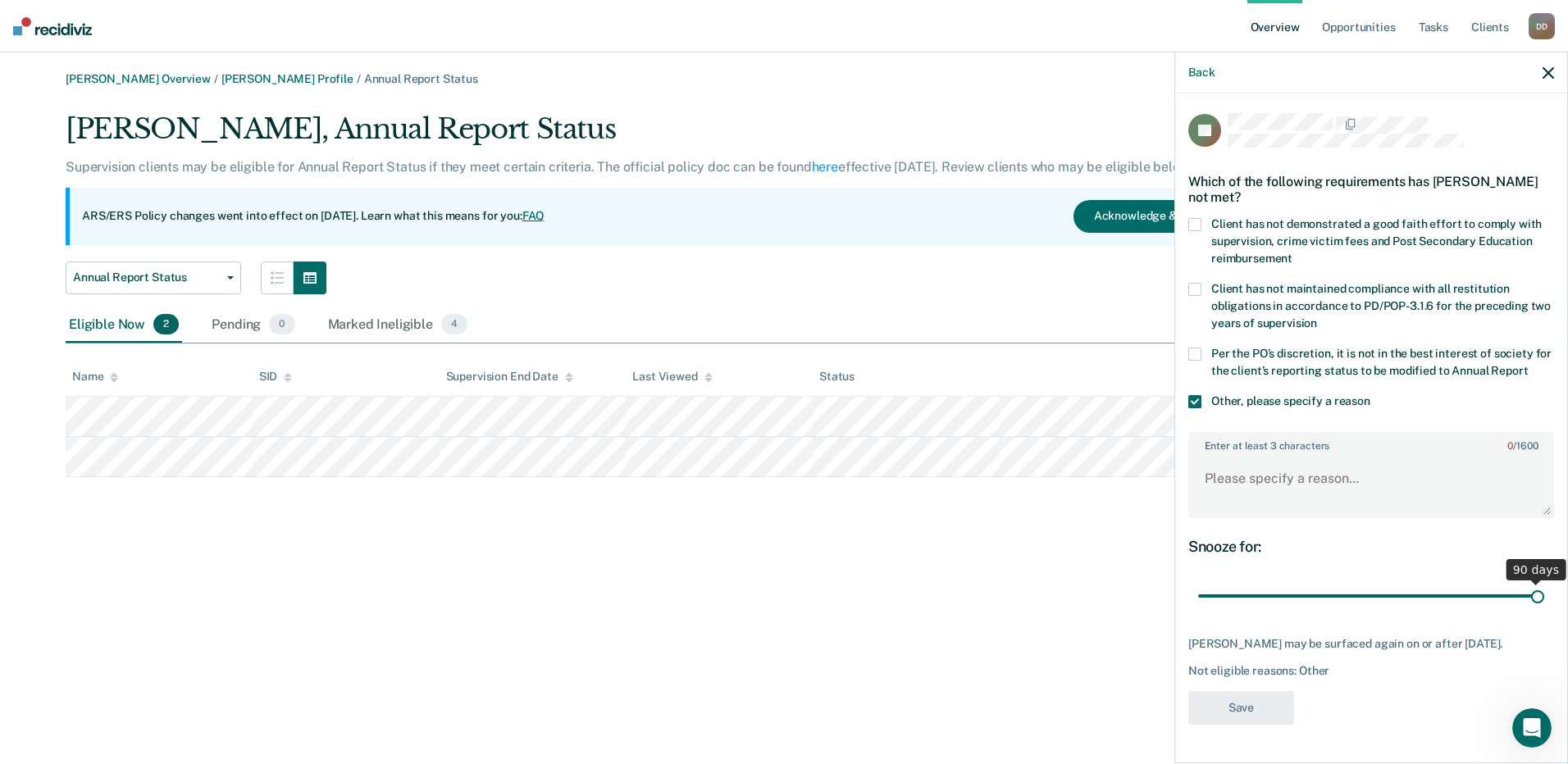
drag, startPoint x: 1315, startPoint y: 597, endPoint x: 1571, endPoint y: 631, distance: 258.2
type input "90"
click at [1544, 611] on input "range" at bounding box center [1371, 597] width 346 height 28
click at [1224, 500] on textarea "Enter at least 3 characters 0 / 1600" at bounding box center [1371, 487] width 363 height 60
type textarea "Registered Sex Offender"
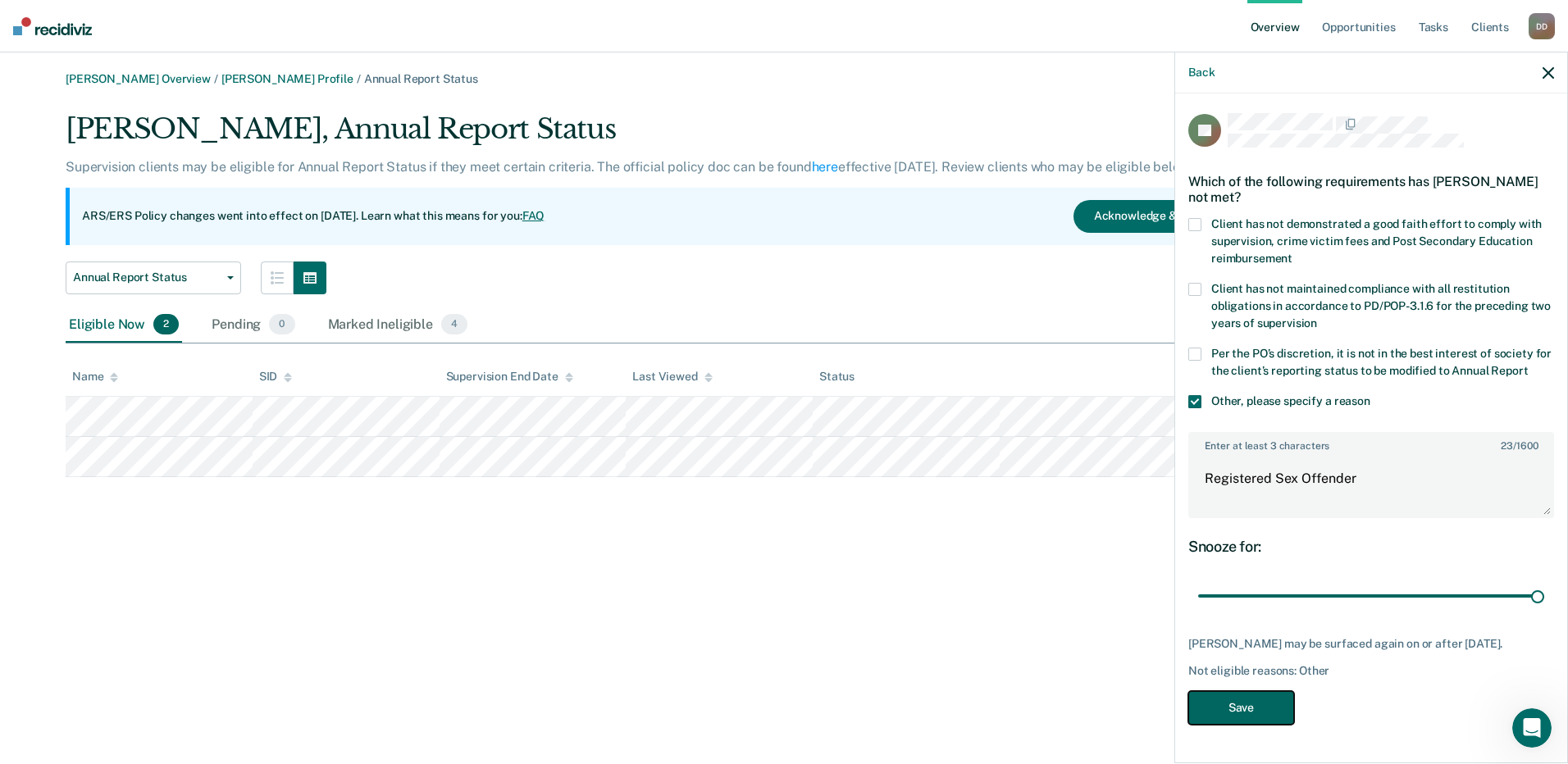
click at [1240, 725] on button "Save" at bounding box center [1241, 708] width 106 height 34
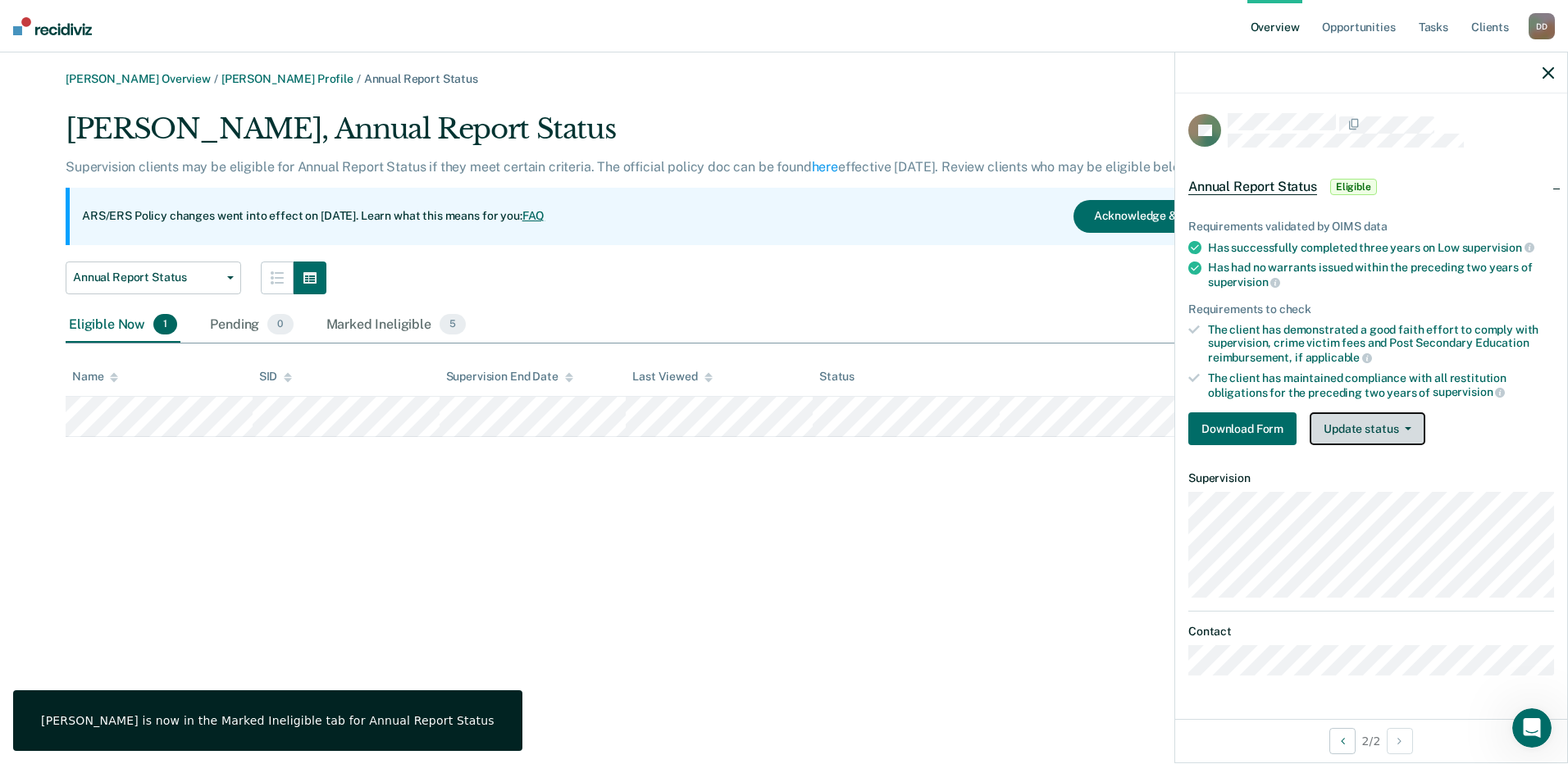
drag, startPoint x: 1358, startPoint y: 416, endPoint x: 1339, endPoint y: 425, distance: 21.0
click at [1358, 416] on button "Update status" at bounding box center [1368, 429] width 116 height 33
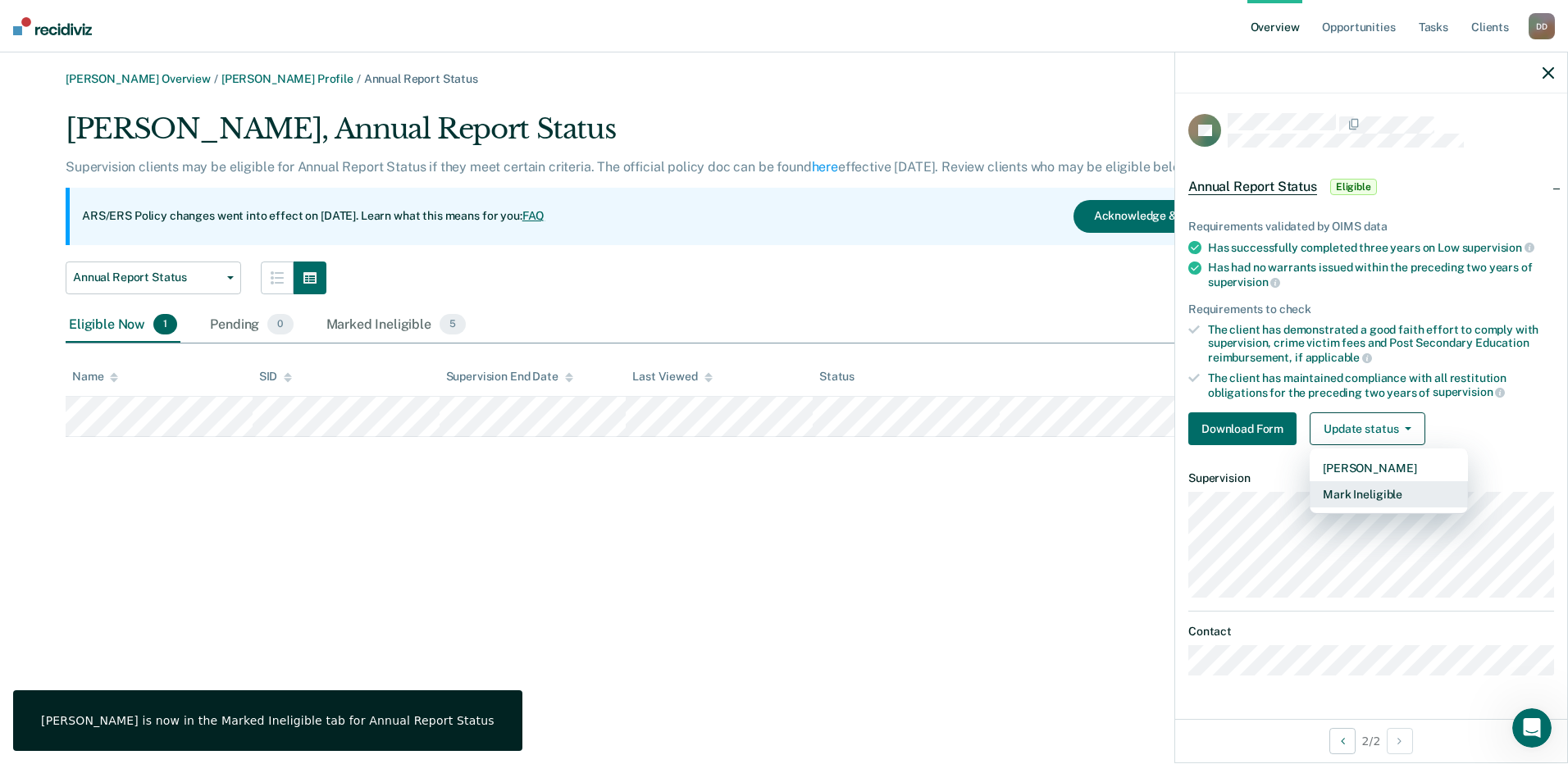
click at [1344, 495] on button "Mark Ineligible" at bounding box center [1389, 495] width 158 height 27
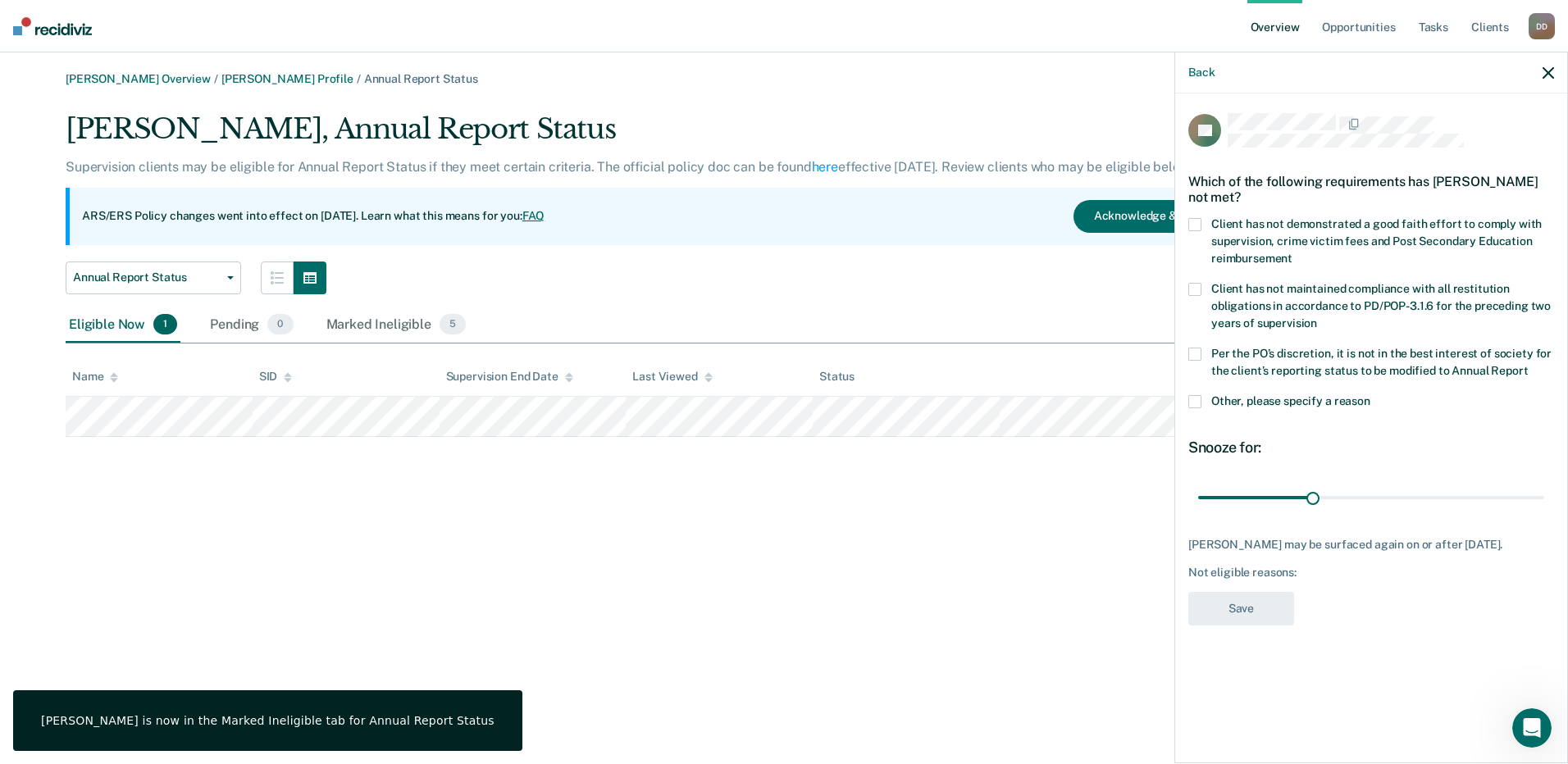
click at [1192, 398] on span at bounding box center [1194, 401] width 13 height 13
click at [1371, 395] on input "Other, please specify a reason" at bounding box center [1371, 395] width 0 height 0
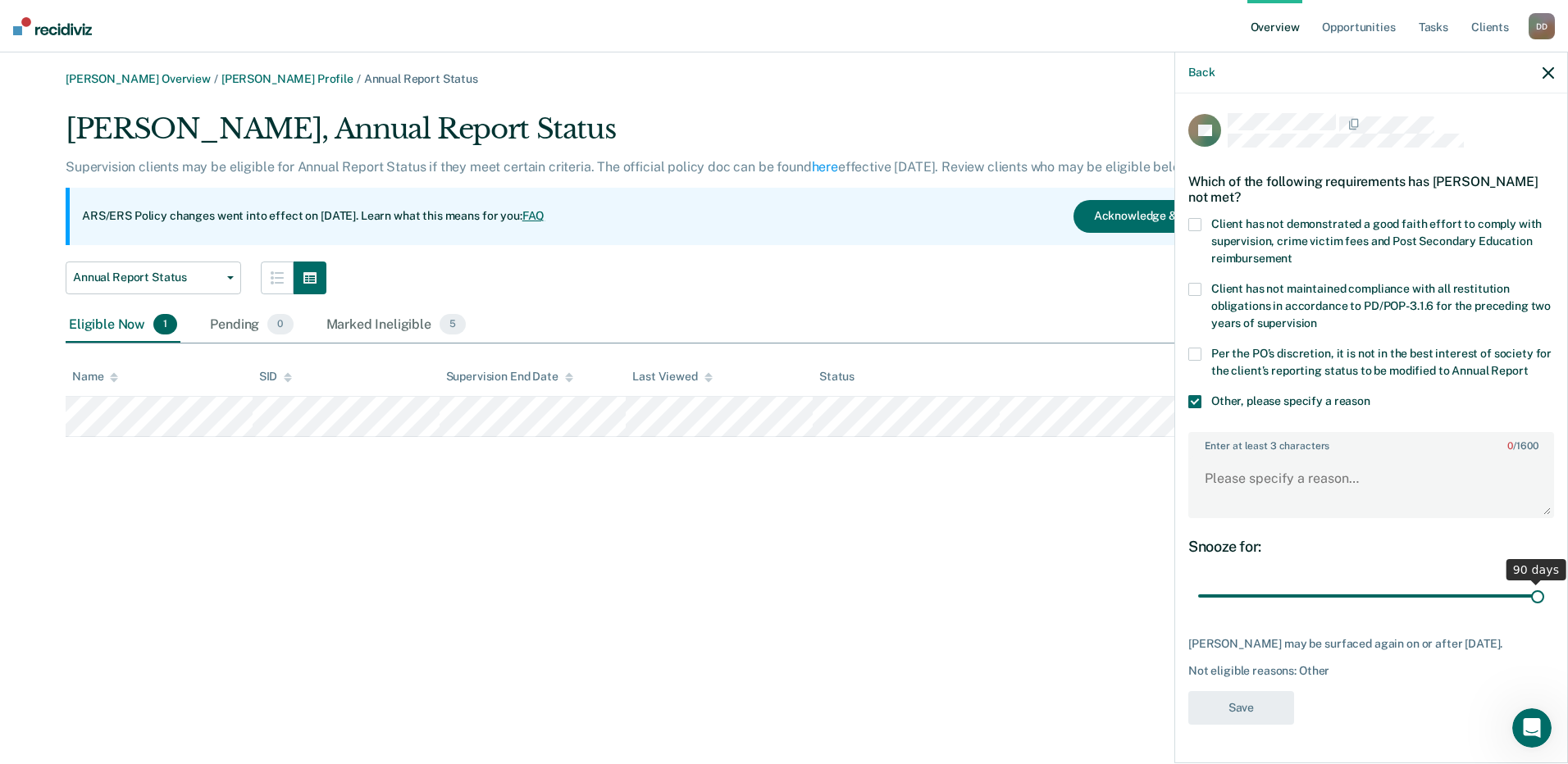
drag, startPoint x: 1316, startPoint y: 596, endPoint x: 1571, endPoint y: 606, distance: 255.2
type input "90"
click at [1544, 606] on input "range" at bounding box center [1371, 597] width 346 height 28
click at [1248, 491] on textarea "Enter at least 3 characters 0 / 1600" at bounding box center [1371, 487] width 363 height 60
type textarea "Registered Sex Offender"
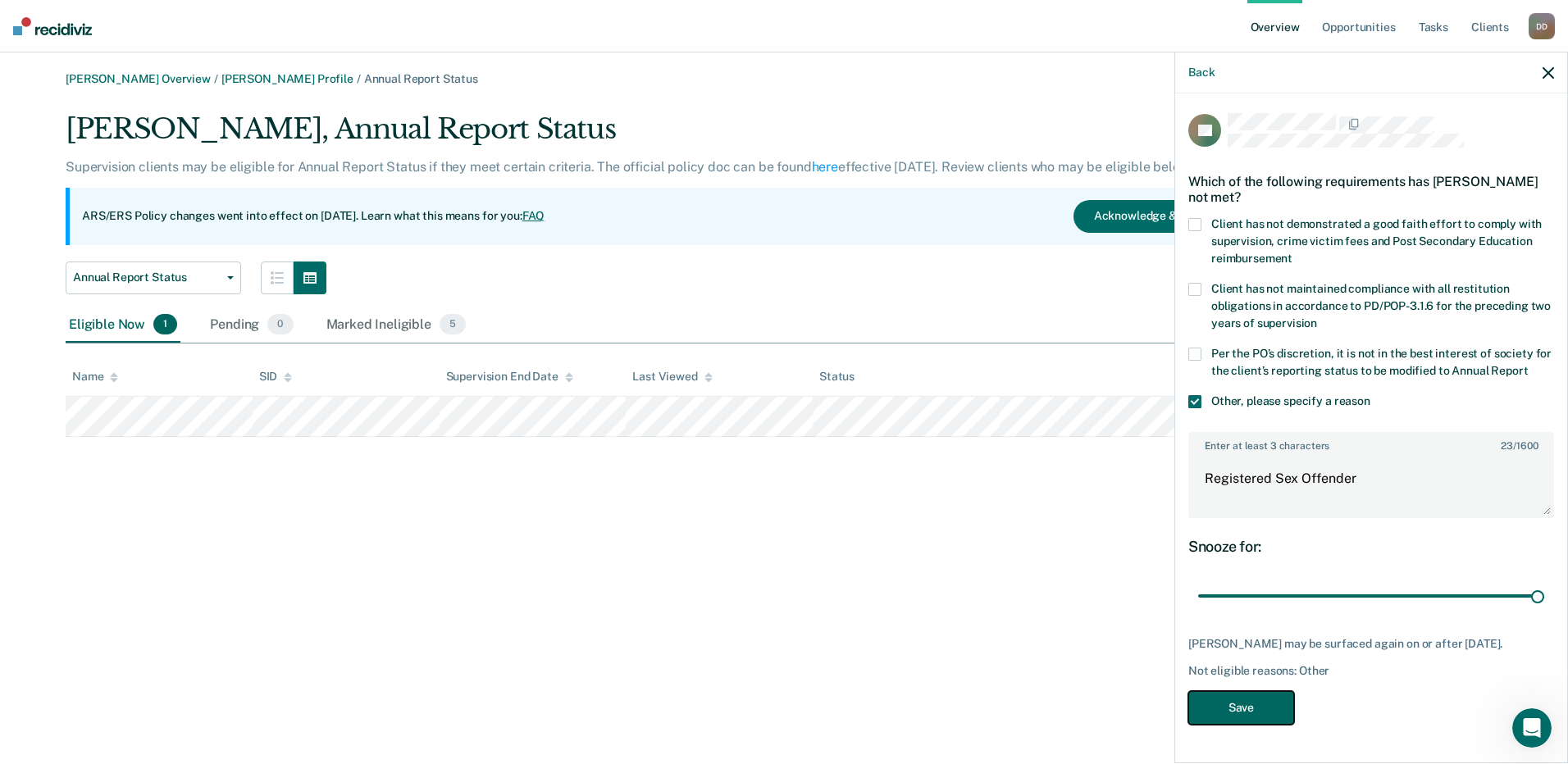
click at [1227, 725] on button "Save" at bounding box center [1241, 708] width 106 height 34
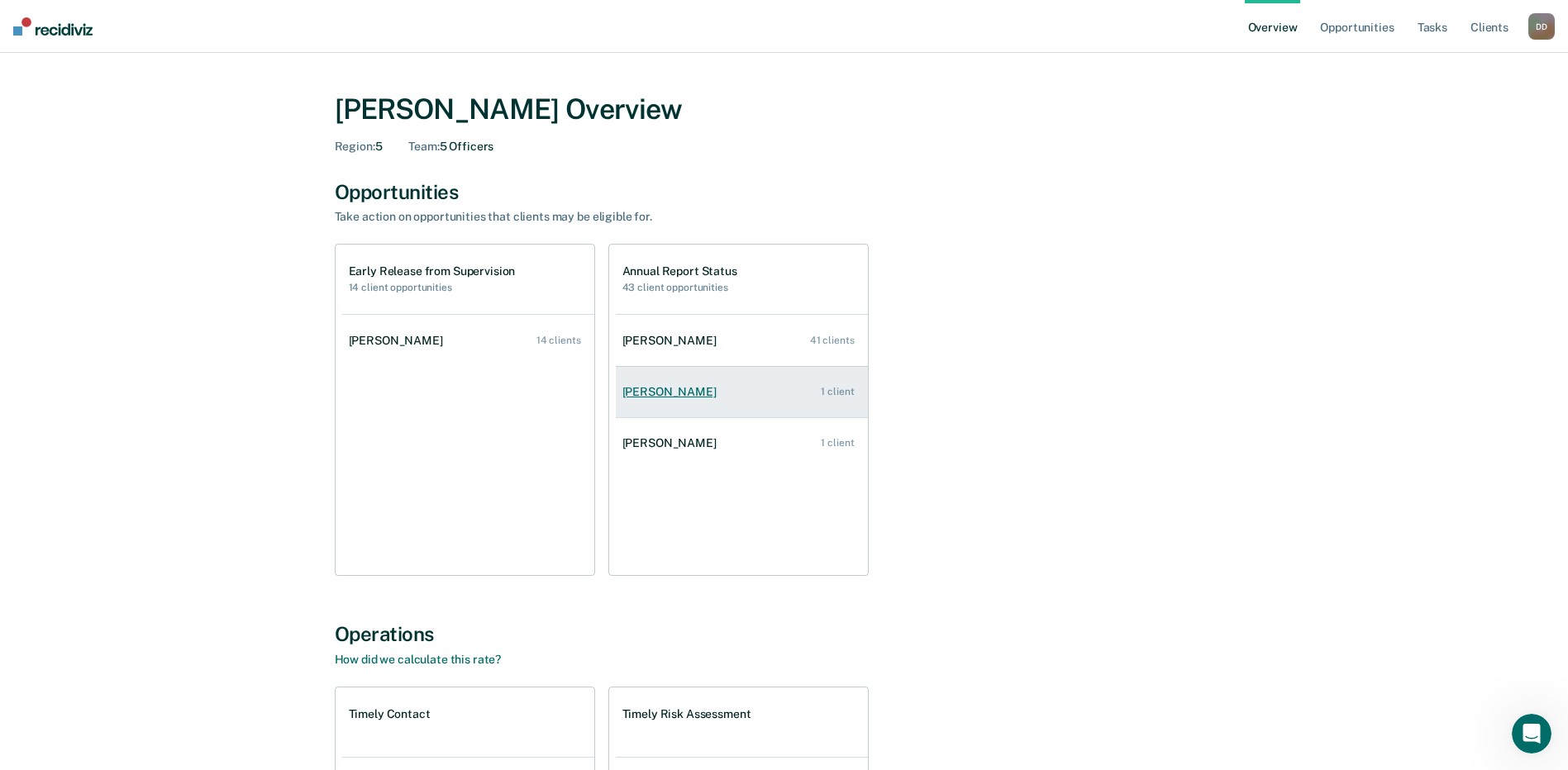
click at [653, 403] on link "[PERSON_NAME] 1 client" at bounding box center [741, 392] width 252 height 48
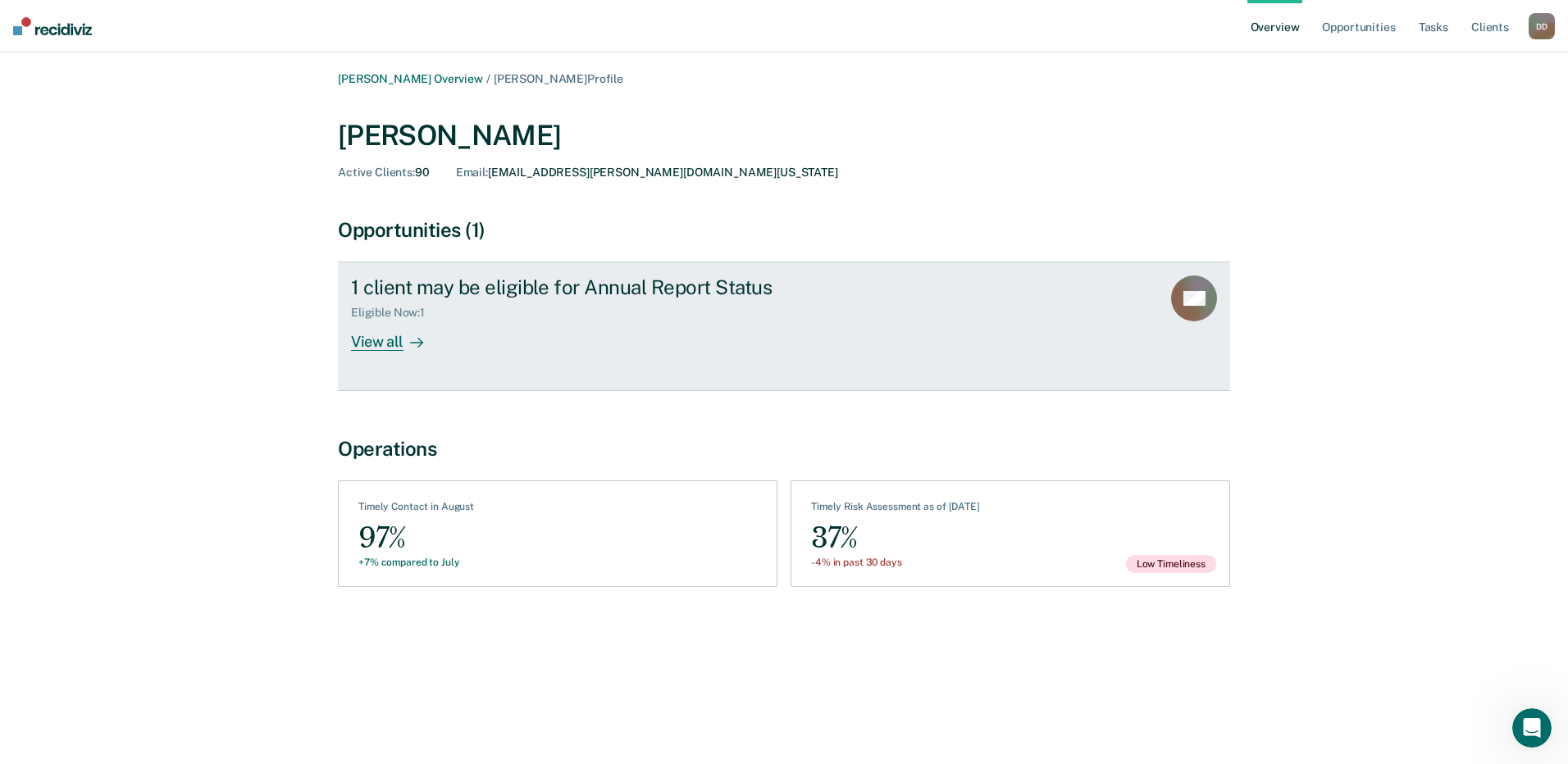
click at [363, 340] on div "View all" at bounding box center [397, 336] width 92 height 32
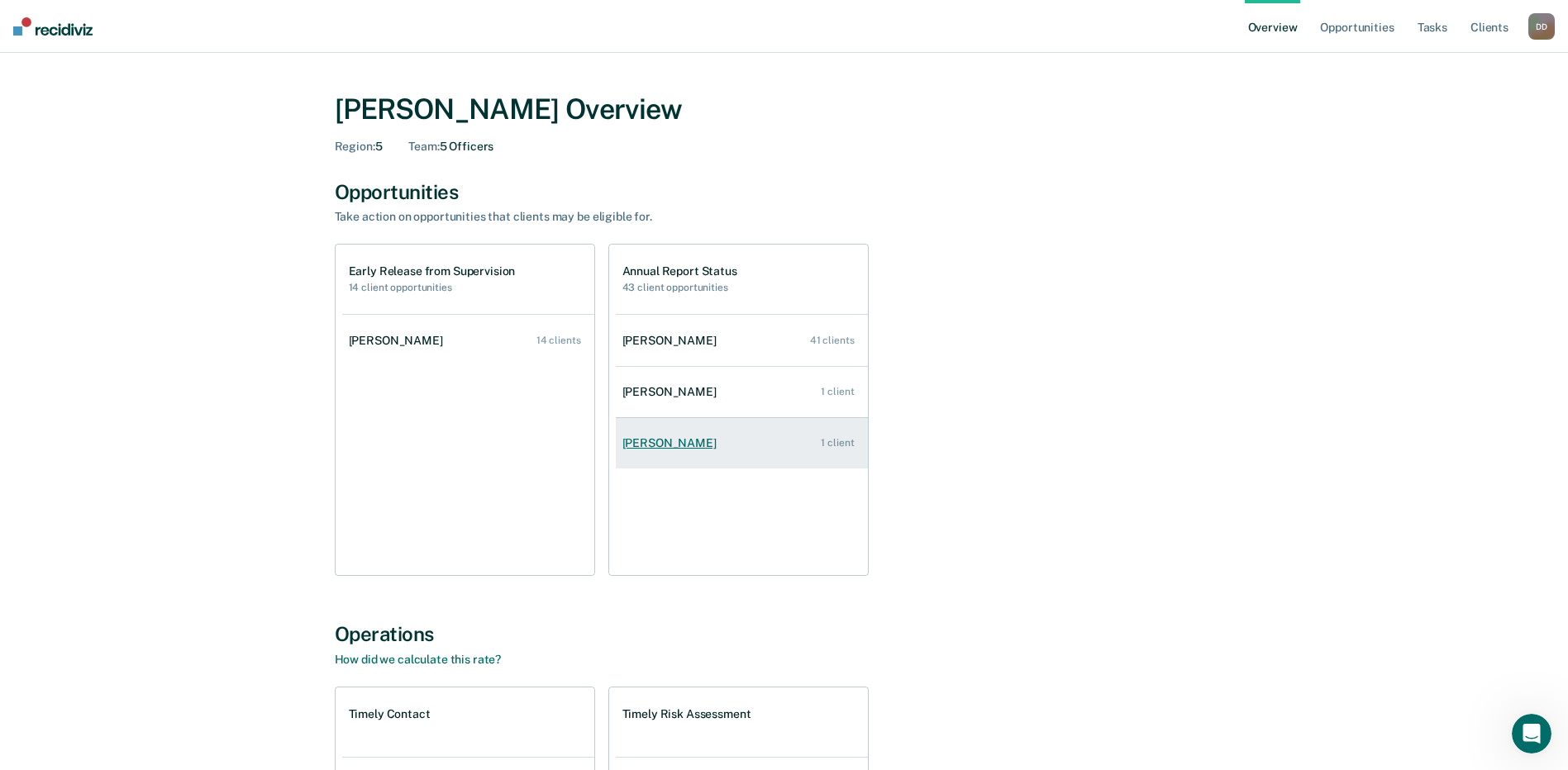
click at [668, 448] on div "[PERSON_NAME]" at bounding box center [672, 444] width 100 height 14
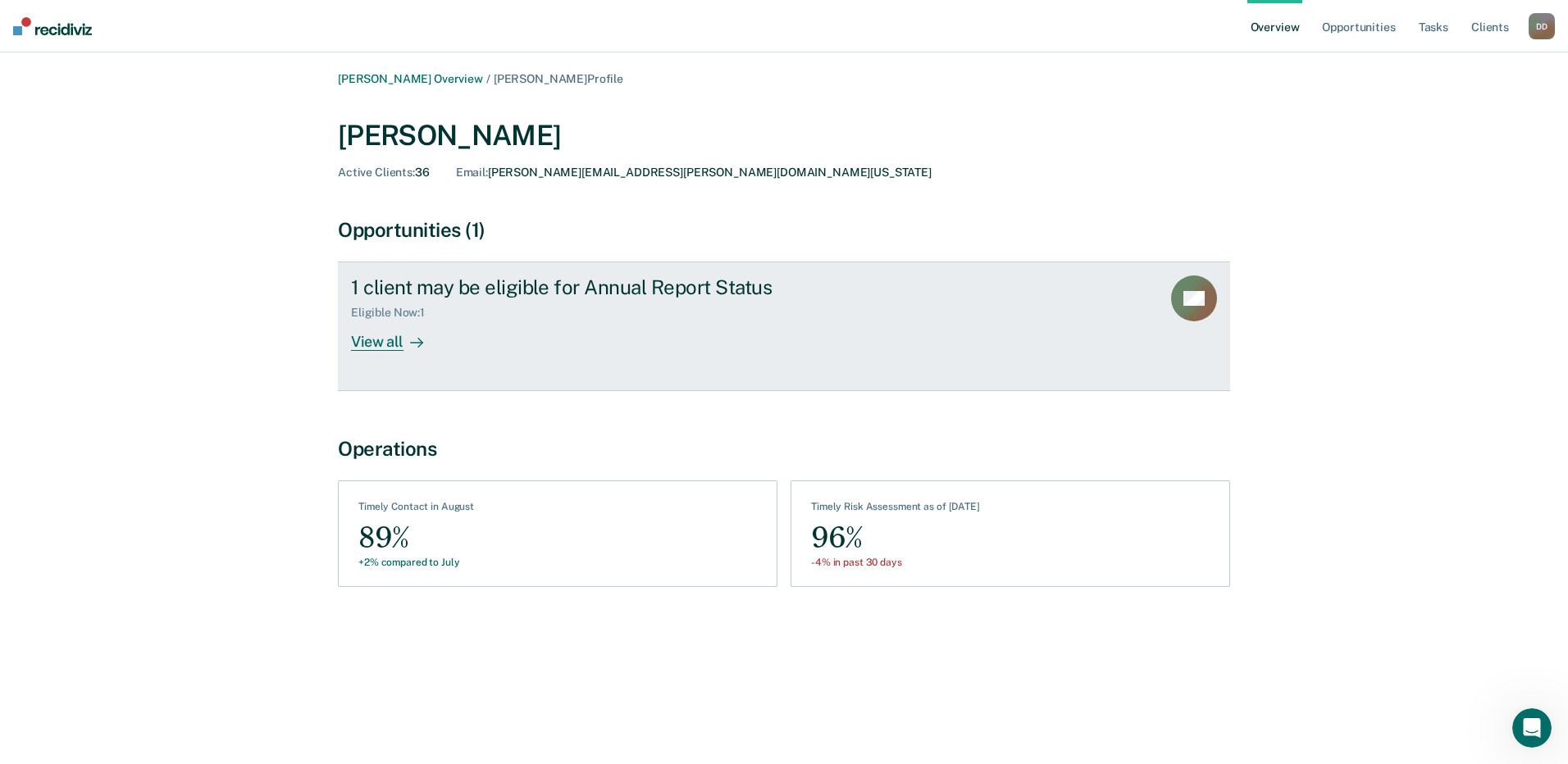
click at [391, 332] on div "View all" at bounding box center [397, 336] width 92 height 32
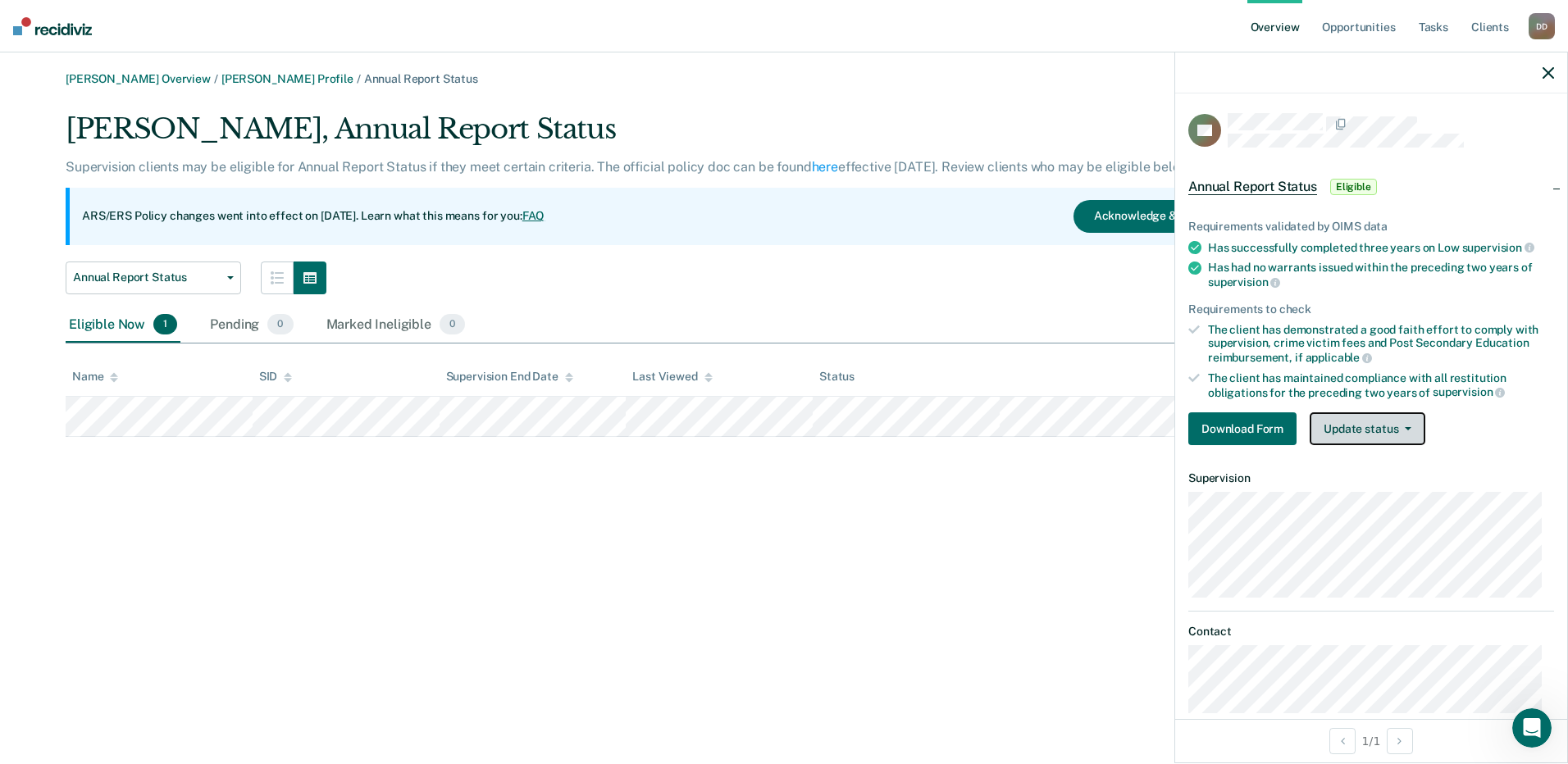
click at [1340, 426] on button "Update status" at bounding box center [1368, 429] width 116 height 33
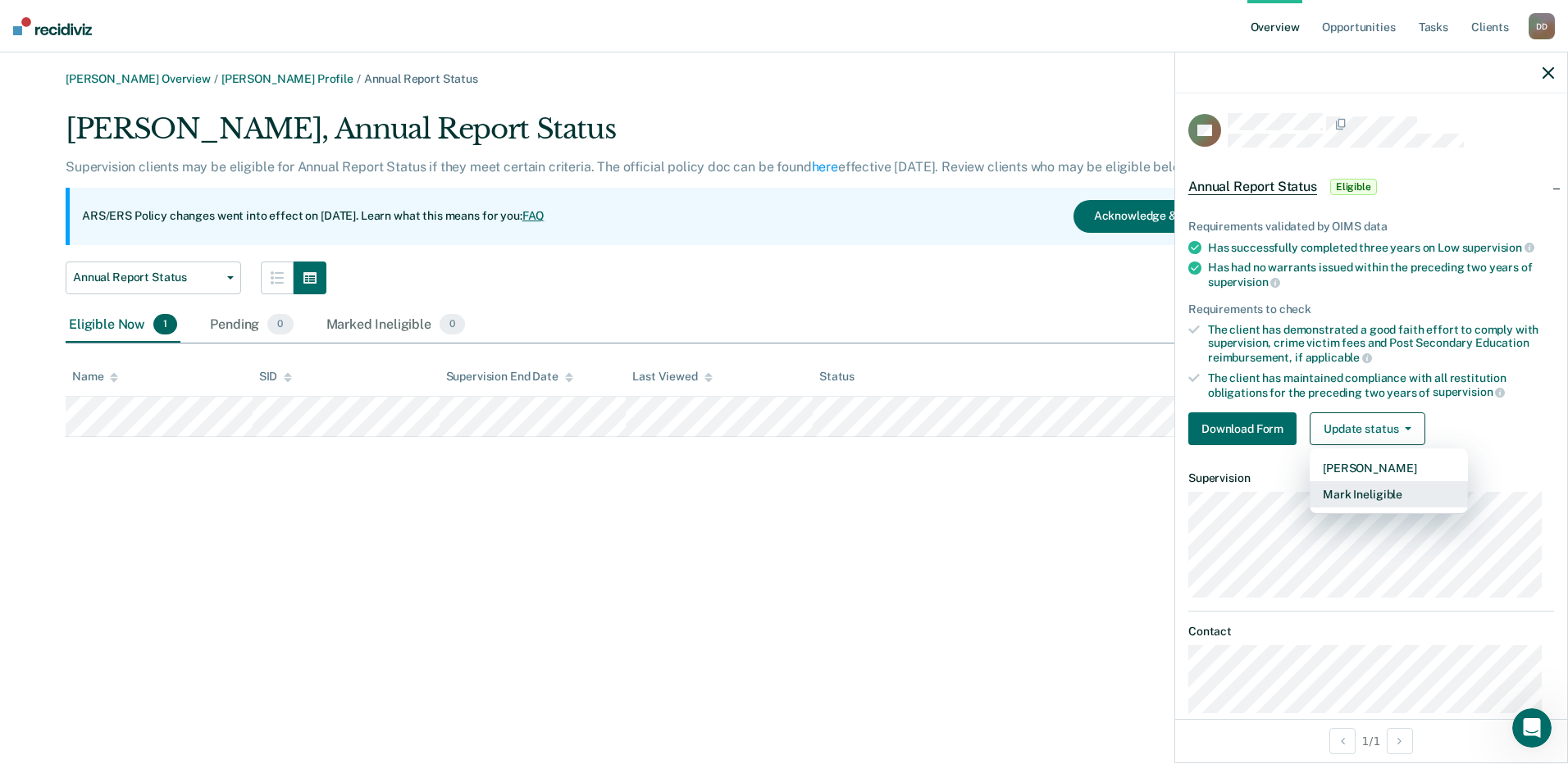
click at [1334, 494] on button "Mark Ineligible" at bounding box center [1389, 495] width 158 height 27
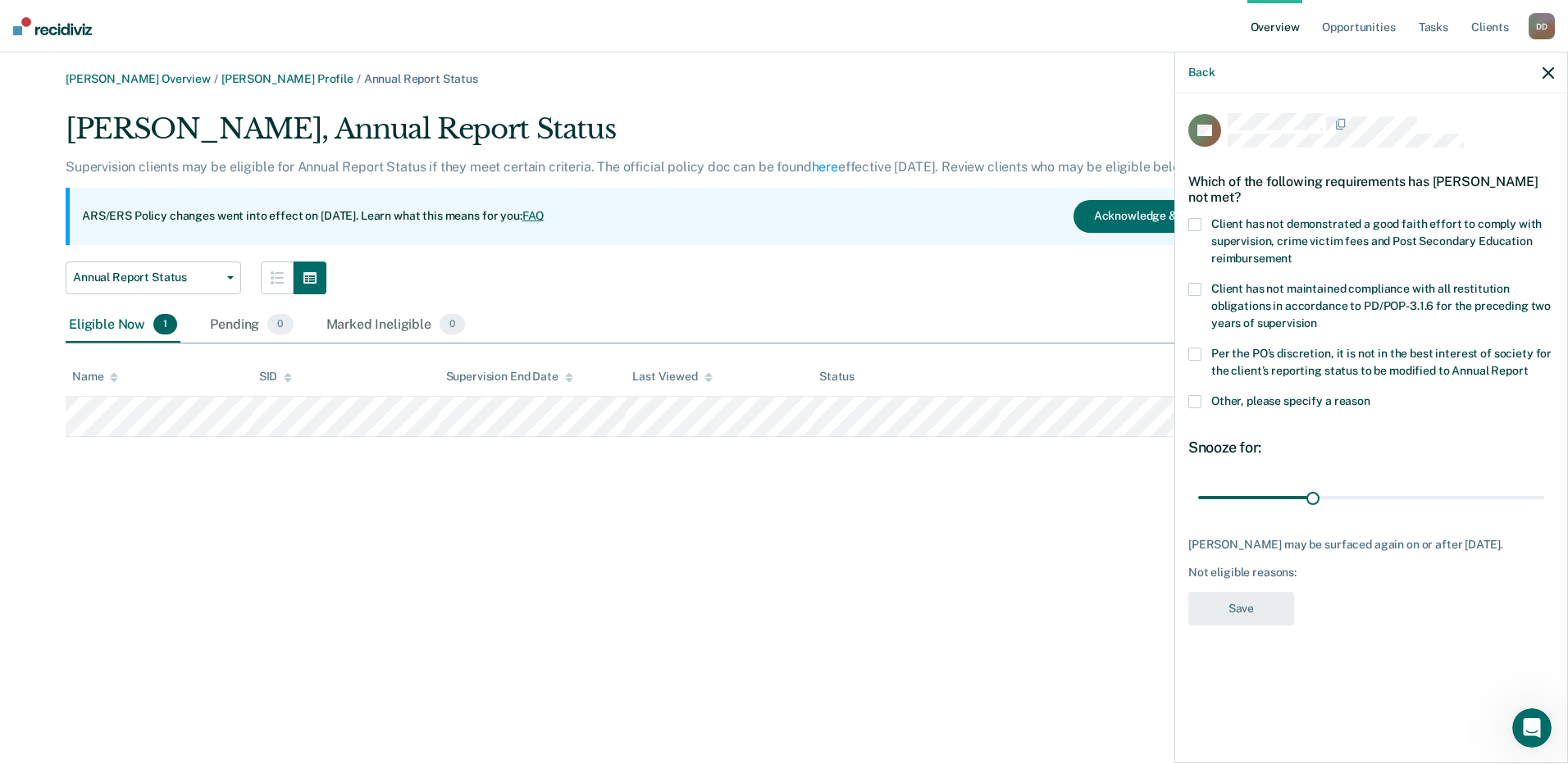
click at [1196, 401] on span at bounding box center [1194, 401] width 13 height 13
click at [1371, 395] on input "Other, please specify a reason" at bounding box center [1371, 395] width 0 height 0
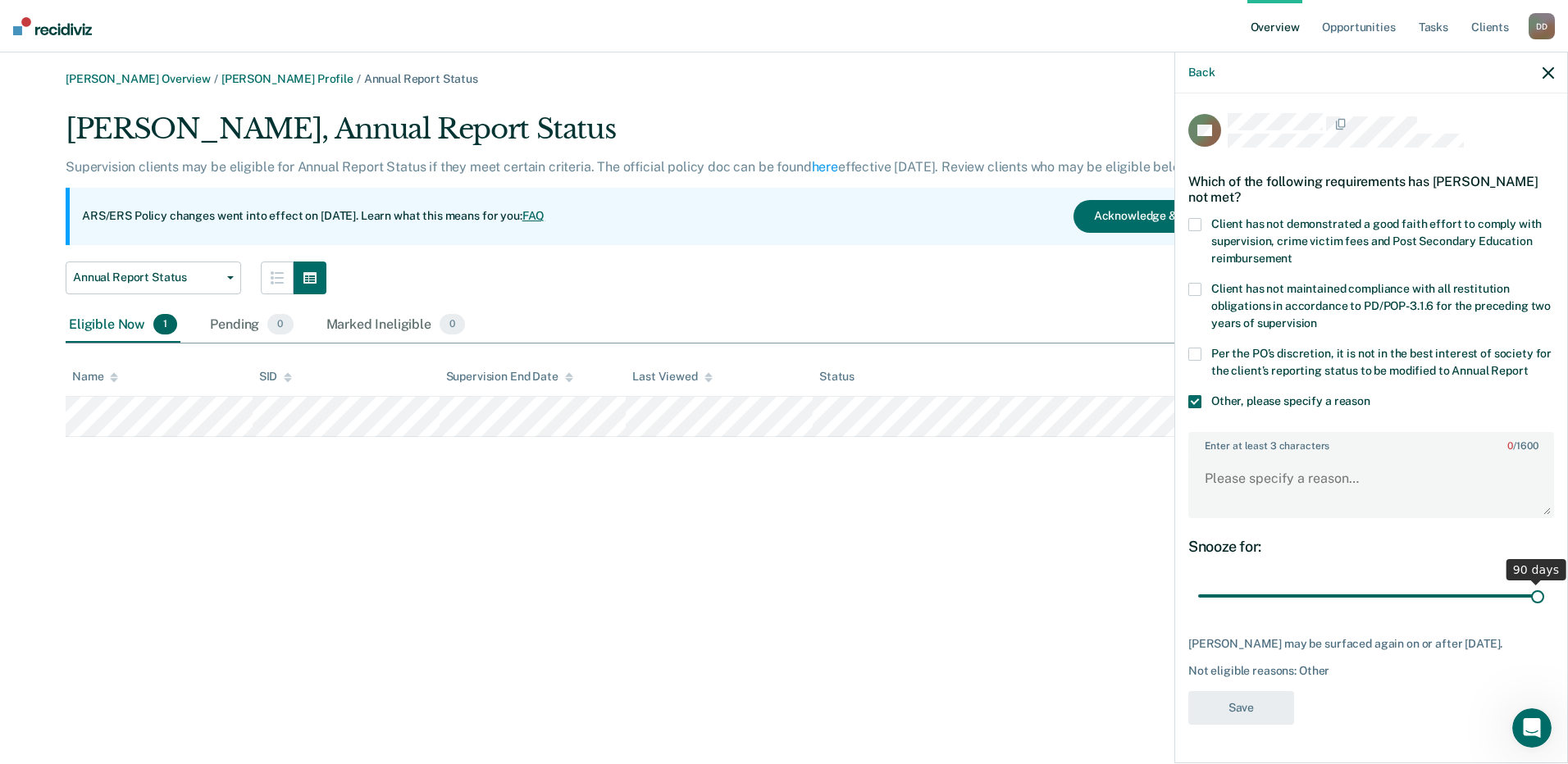
drag, startPoint x: 1314, startPoint y: 596, endPoint x: 1571, endPoint y: 621, distance: 258.2
type input "90"
click at [1544, 611] on input "range" at bounding box center [1371, 597] width 346 height 28
click at [1261, 503] on textarea "Enter at least 3 characters 0 / 1600" at bounding box center [1371, 487] width 363 height 60
type textarea "Registered Sex Offender"
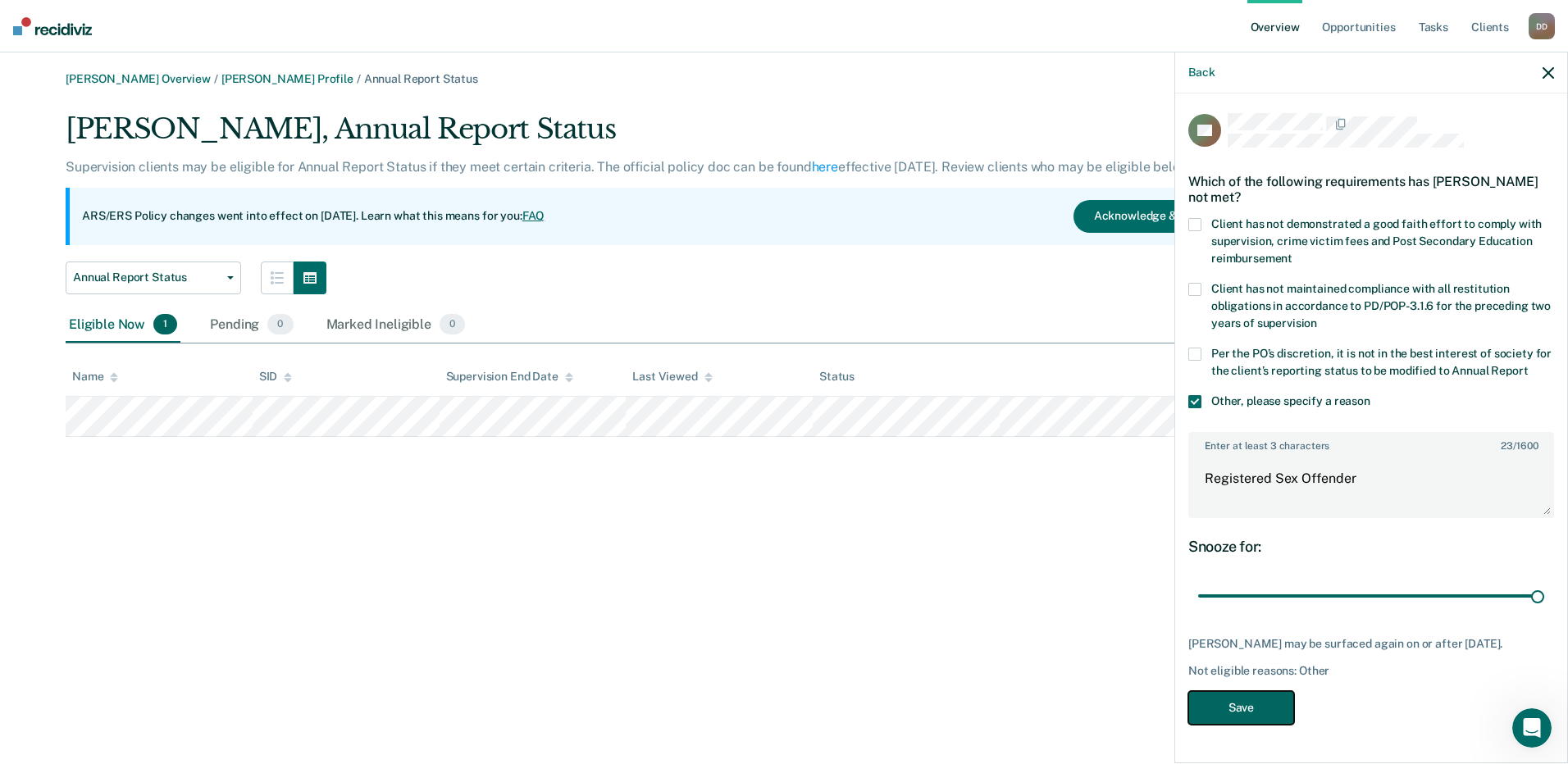
click at [1202, 701] on button "Save" at bounding box center [1241, 708] width 106 height 34
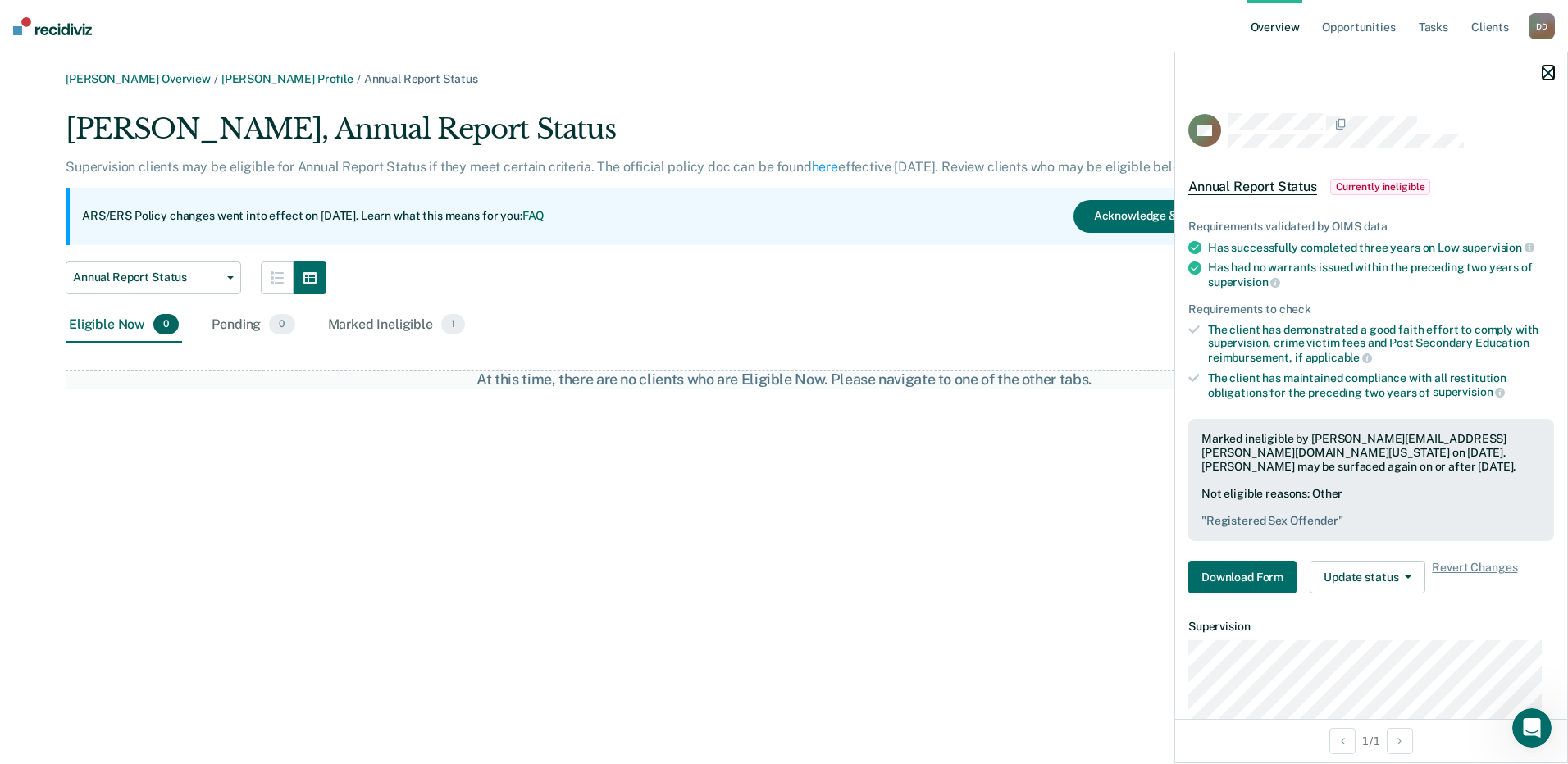
click at [1553, 72] on icon "button" at bounding box center [1548, 73] width 12 height 12
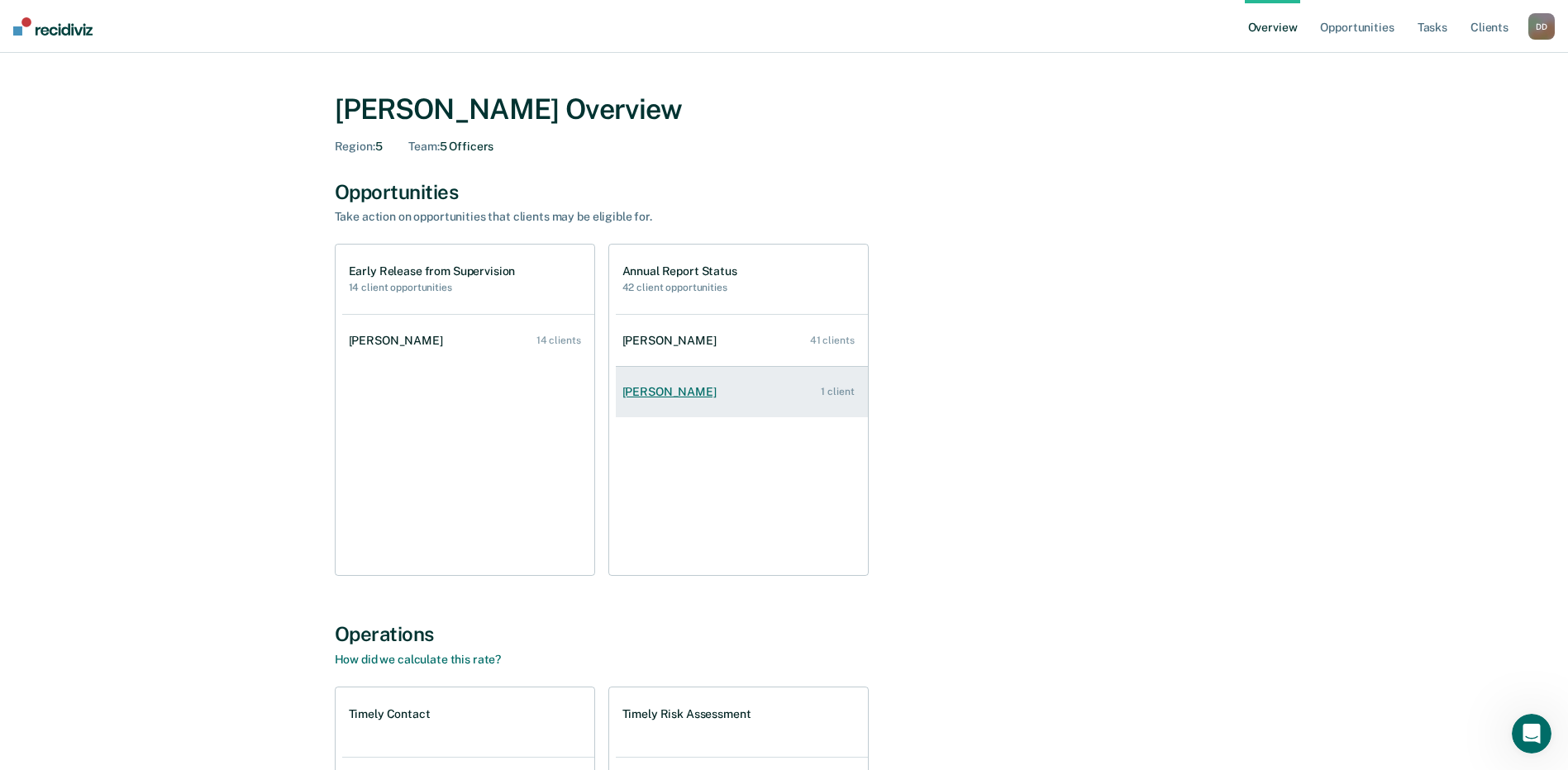
click at [651, 404] on link "[PERSON_NAME] 1 client" at bounding box center [741, 392] width 252 height 48
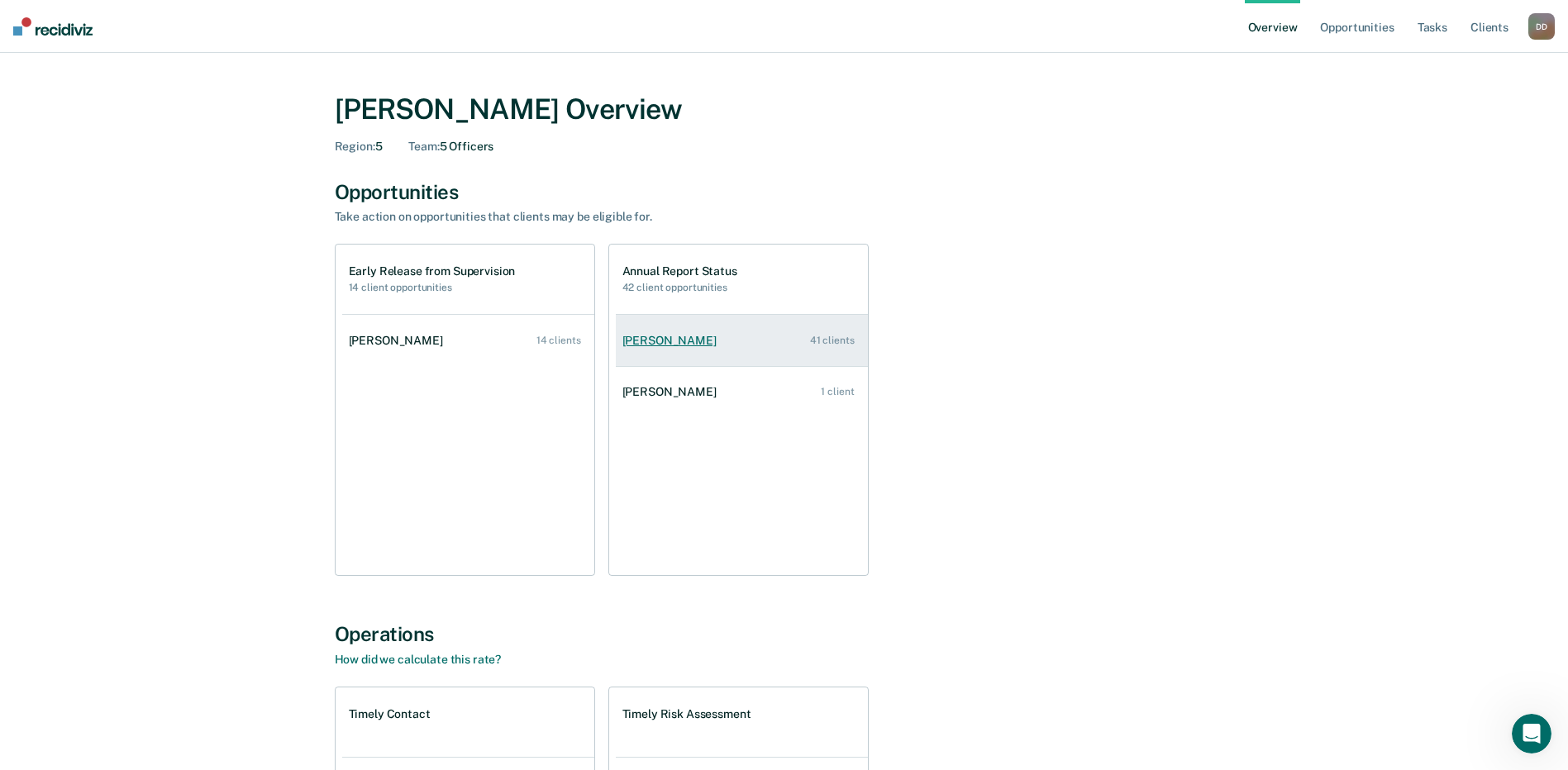
click at [656, 328] on link "[PERSON_NAME] 41 clients" at bounding box center [741, 341] width 252 height 48
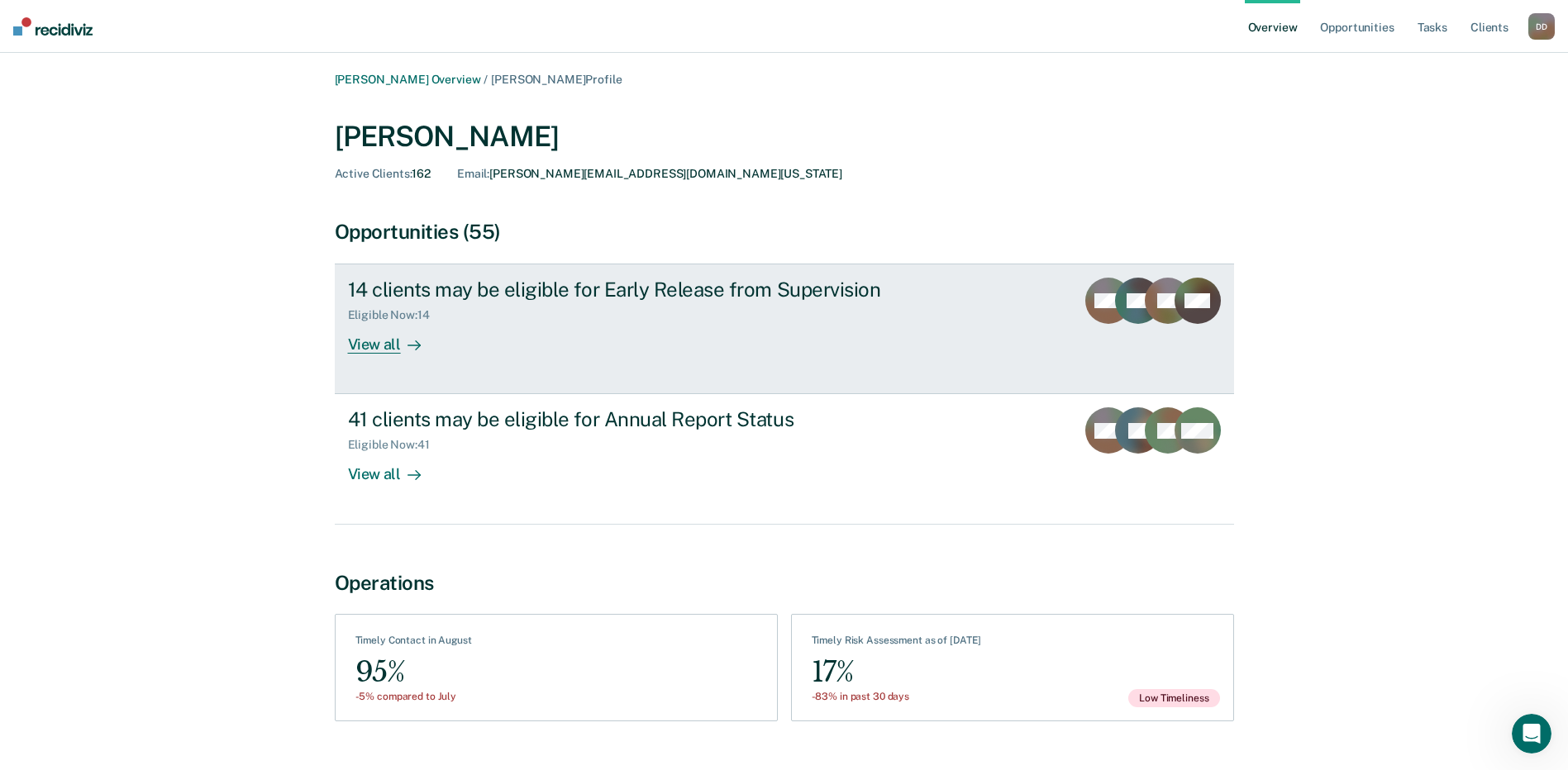
click at [386, 343] on div "View all" at bounding box center [394, 339] width 92 height 32
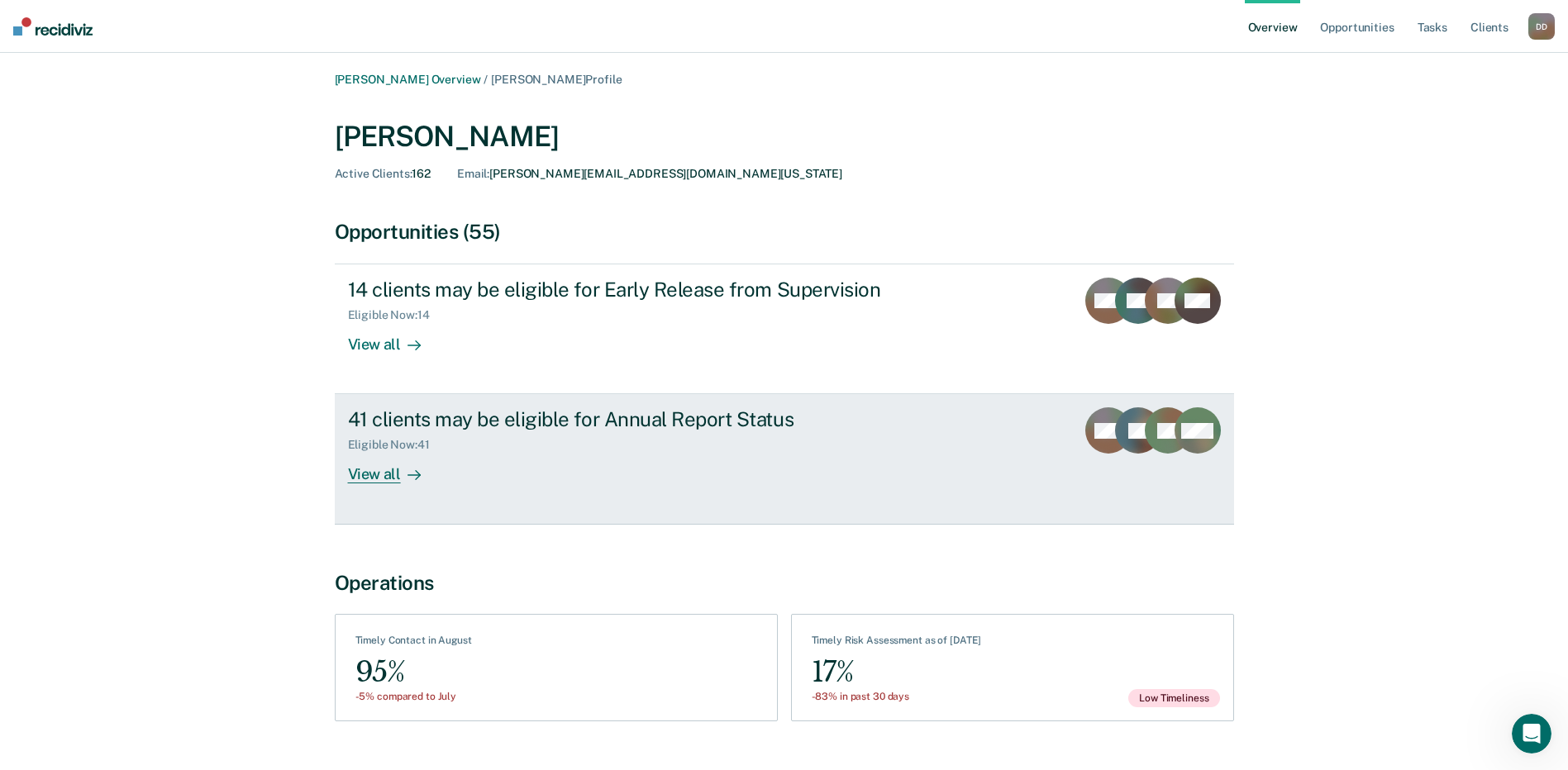
click at [371, 479] on div "View all" at bounding box center [394, 468] width 92 height 32
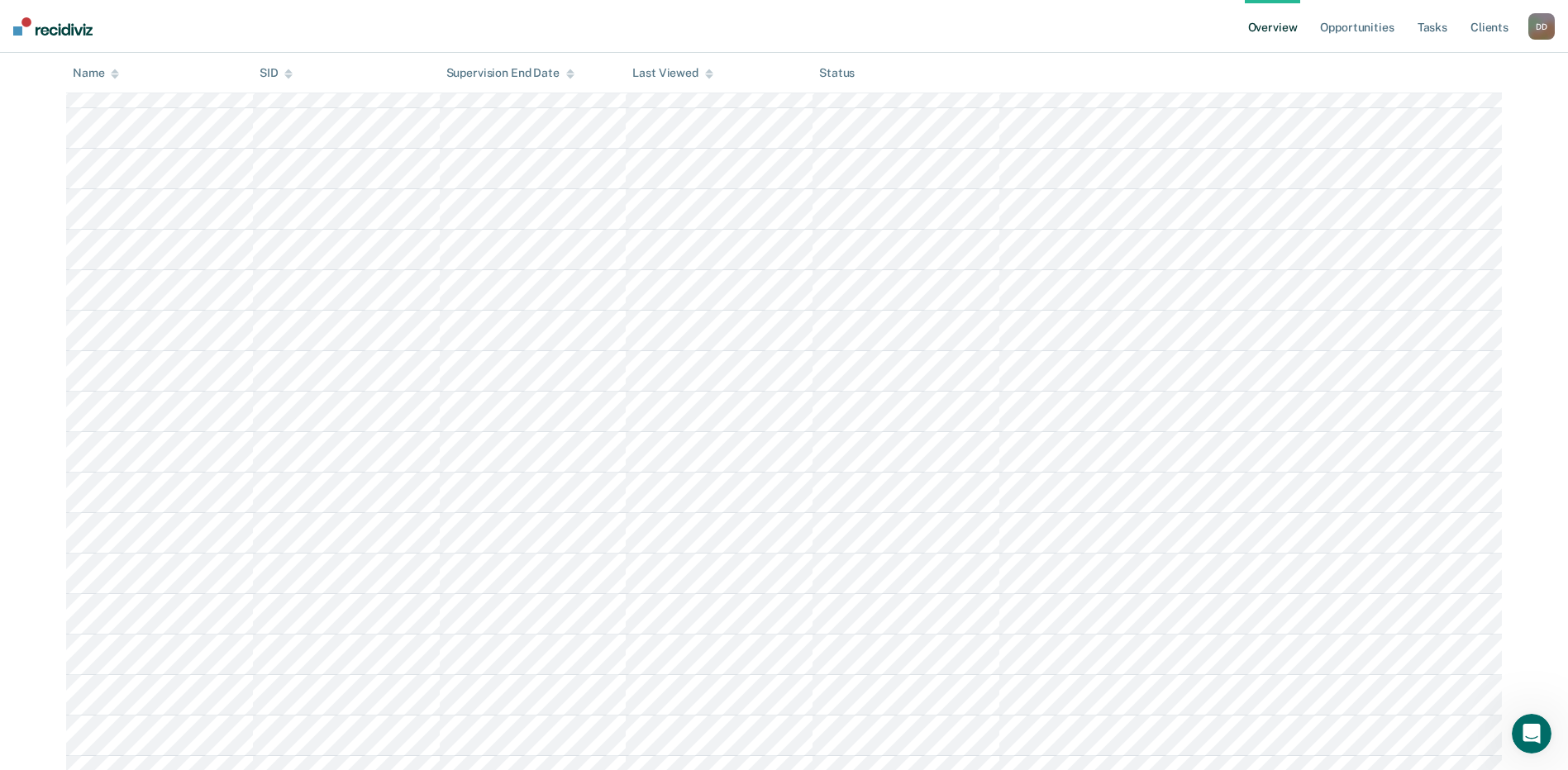
scroll to position [496, 0]
click at [537, 578] on tr at bounding box center [784, 572] width 1436 height 40
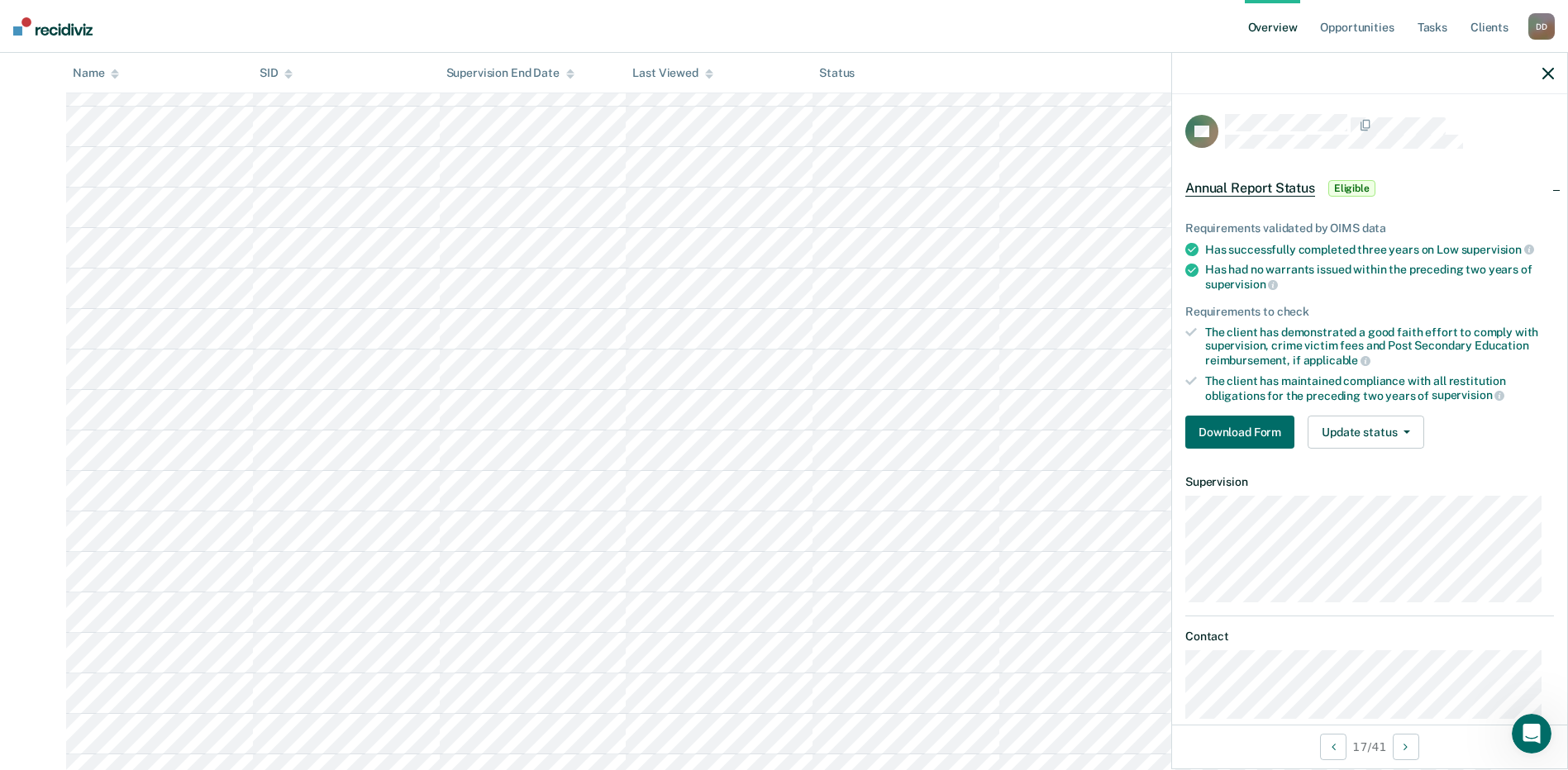
click at [625, 659] on tr at bounding box center [784, 653] width 1436 height 40
click at [521, 649] on tr at bounding box center [784, 646] width 1436 height 40
click at [542, 638] on tr at bounding box center [784, 636] width 1436 height 40
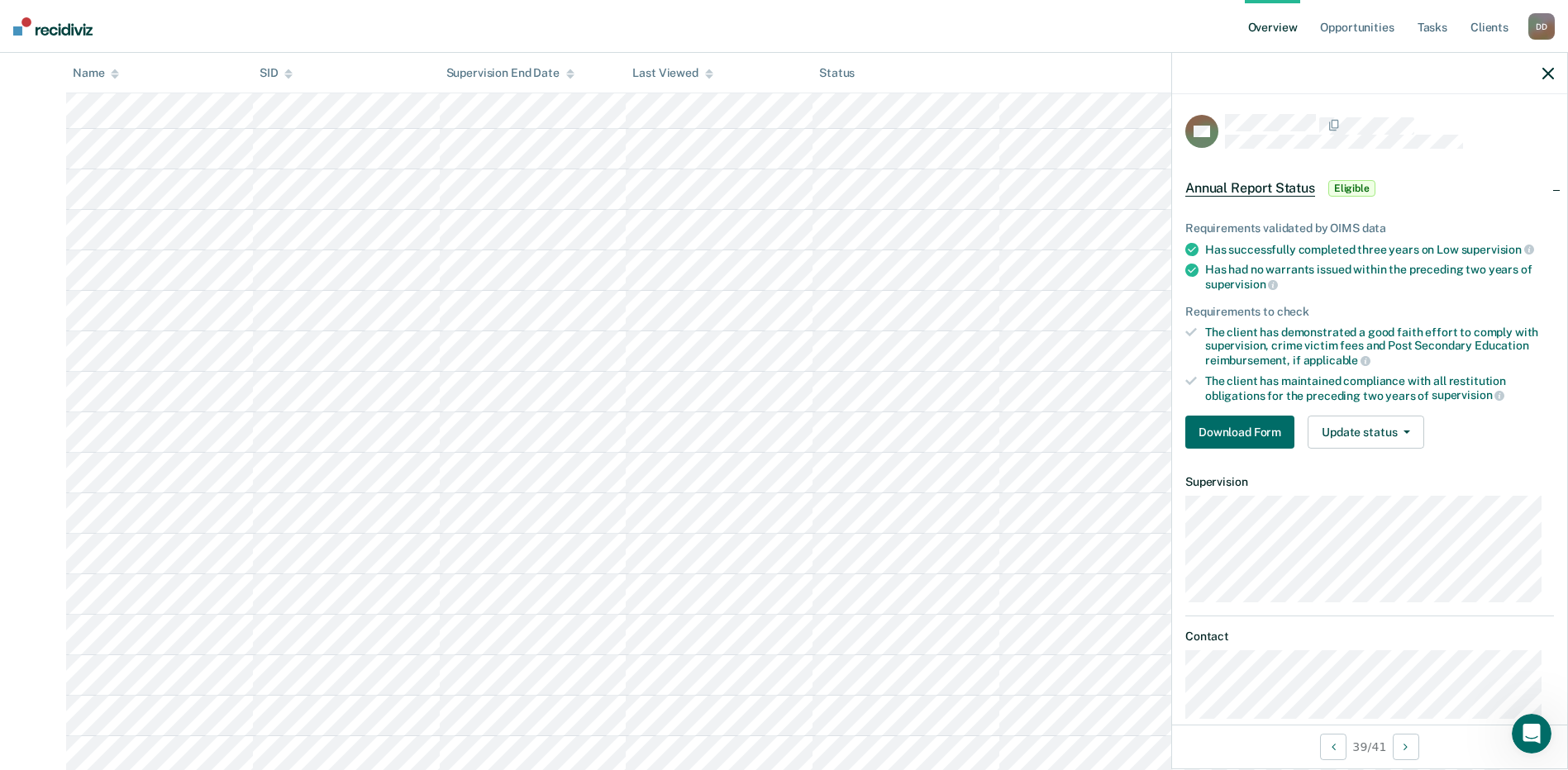
scroll to position [1178, 0]
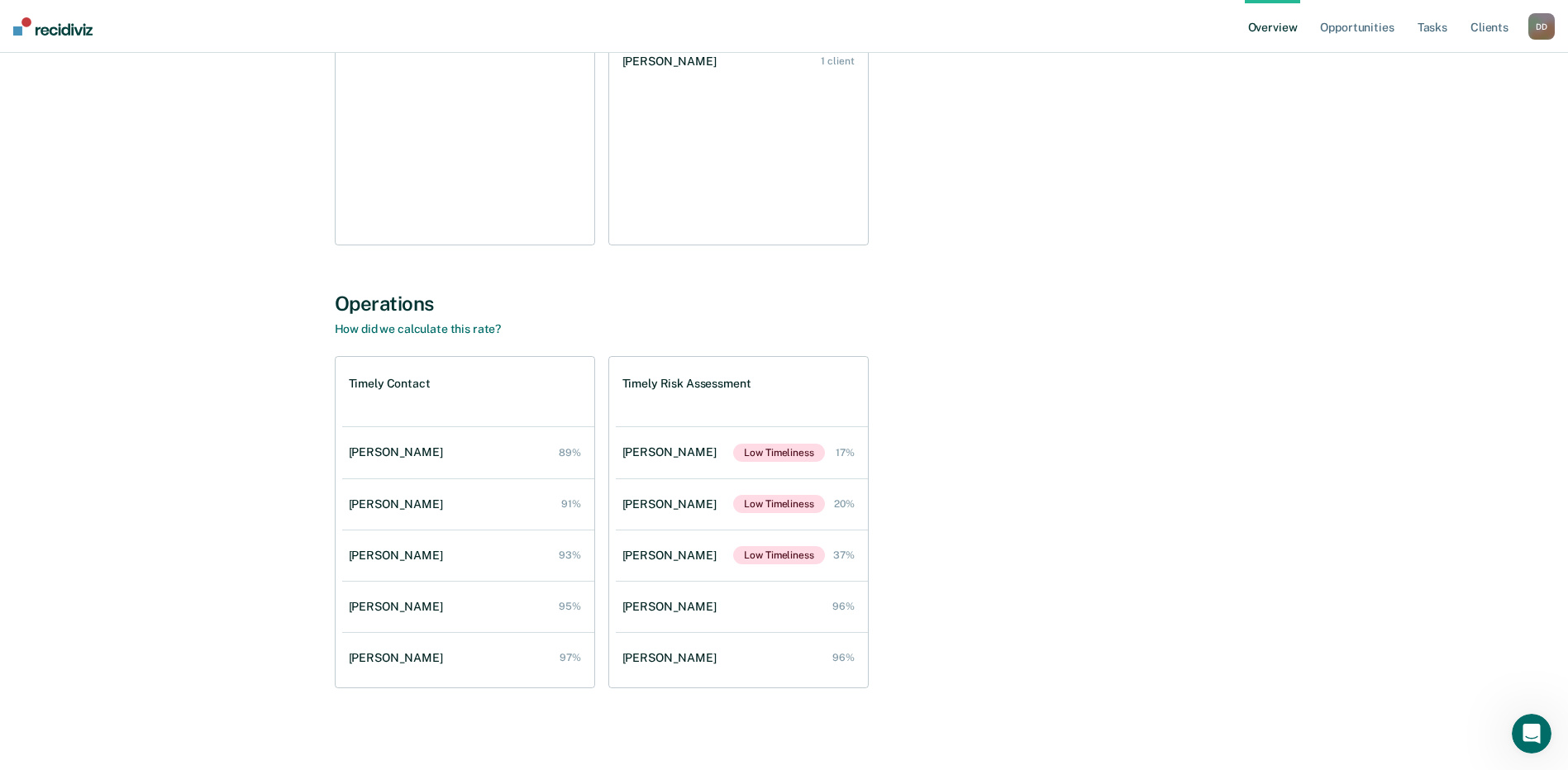
scroll to position [334, 0]
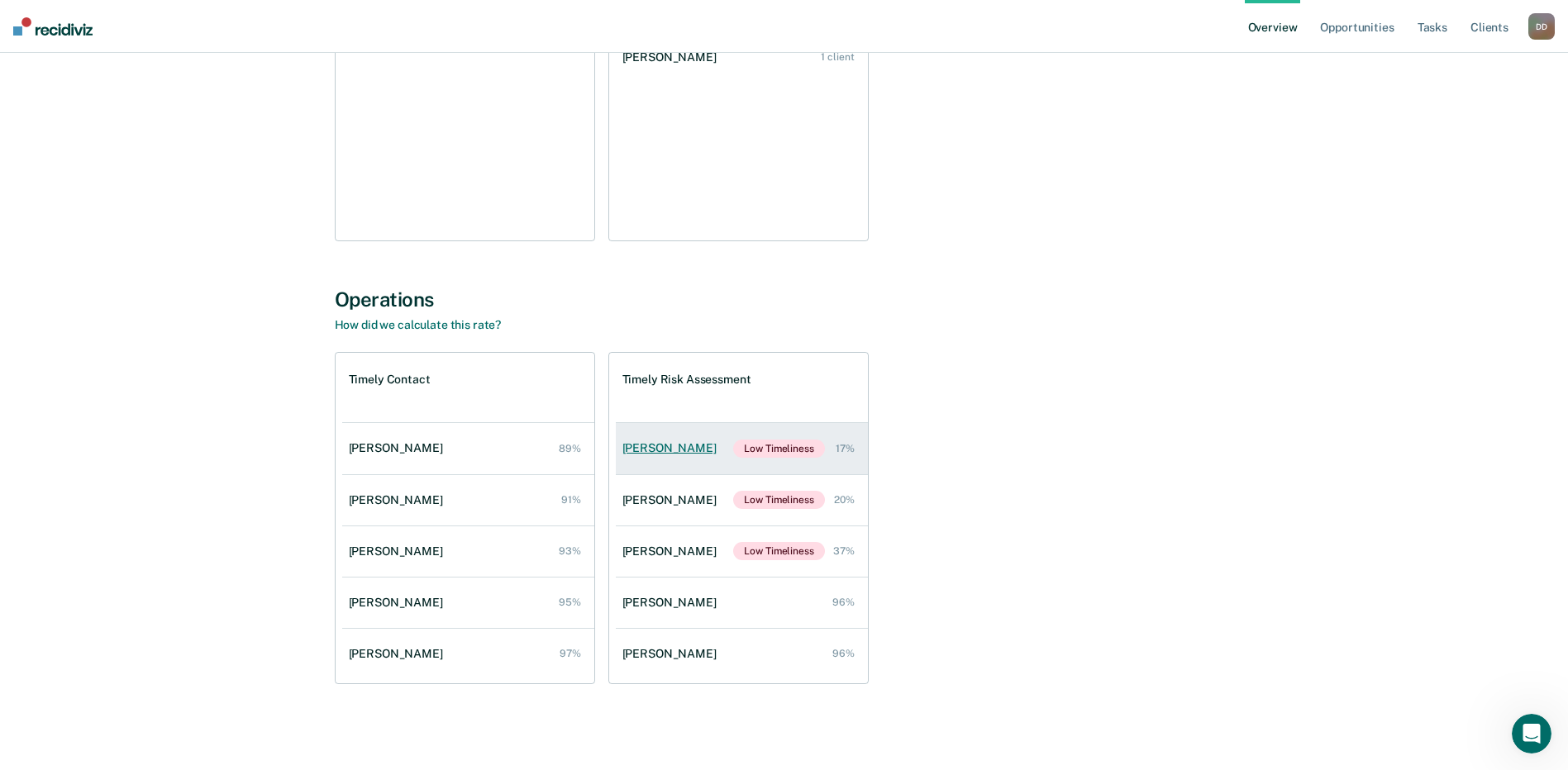
click at [674, 450] on div "[PERSON_NAME]" at bounding box center [672, 448] width 100 height 14
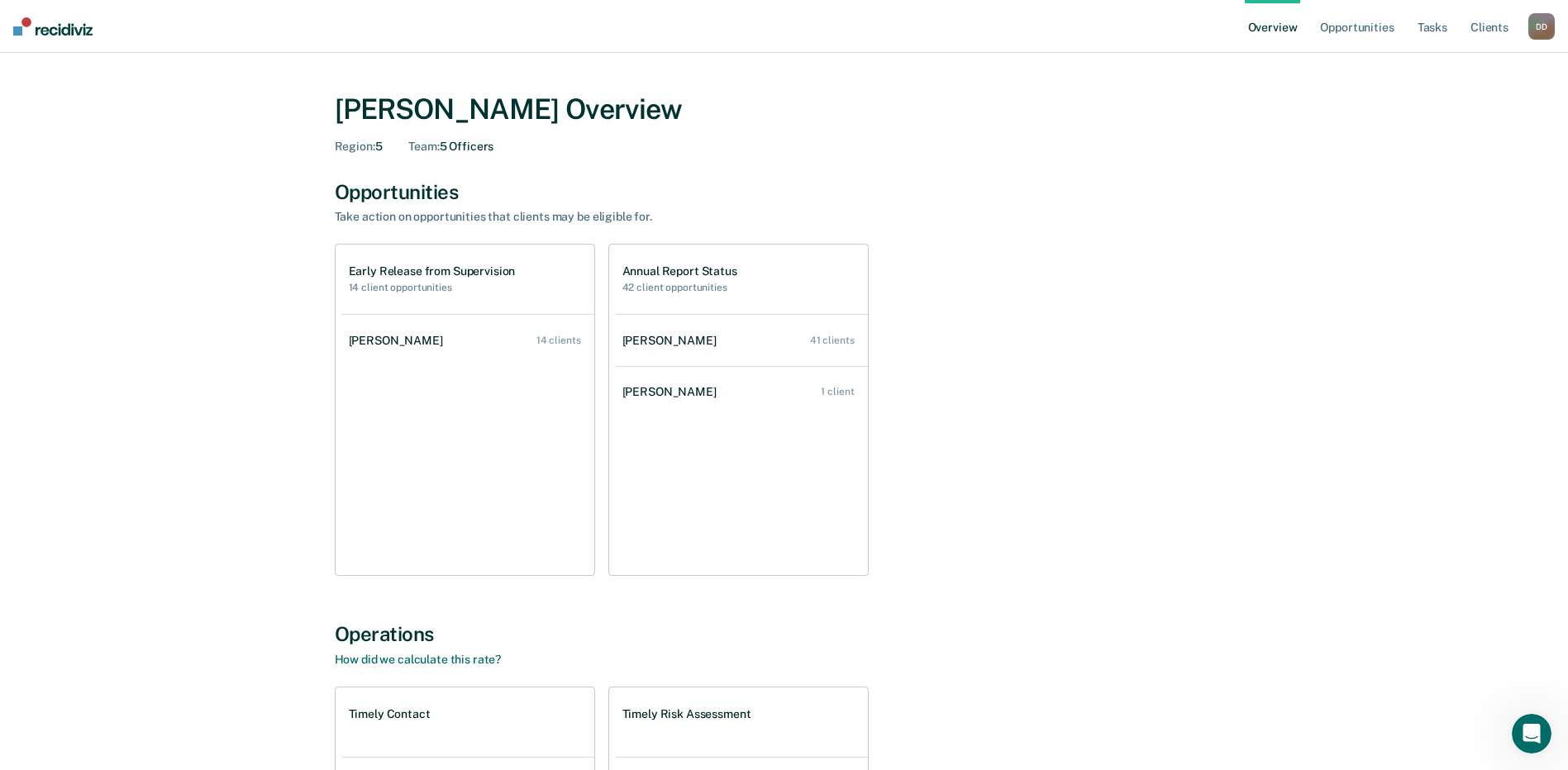
scroll to position [334, 0]
